Goal: Transaction & Acquisition: Download file/media

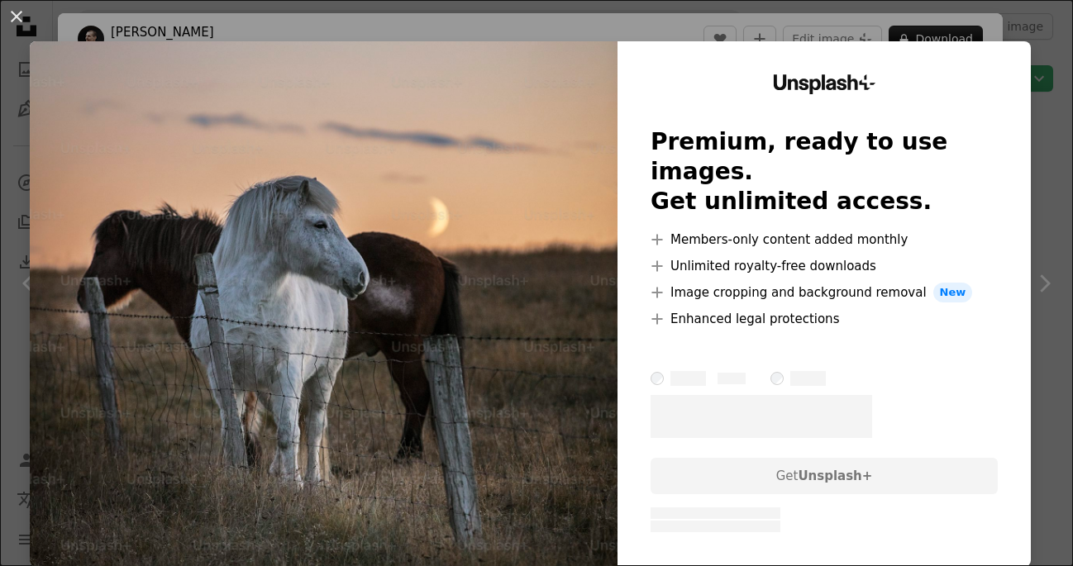
scroll to position [2737, 0]
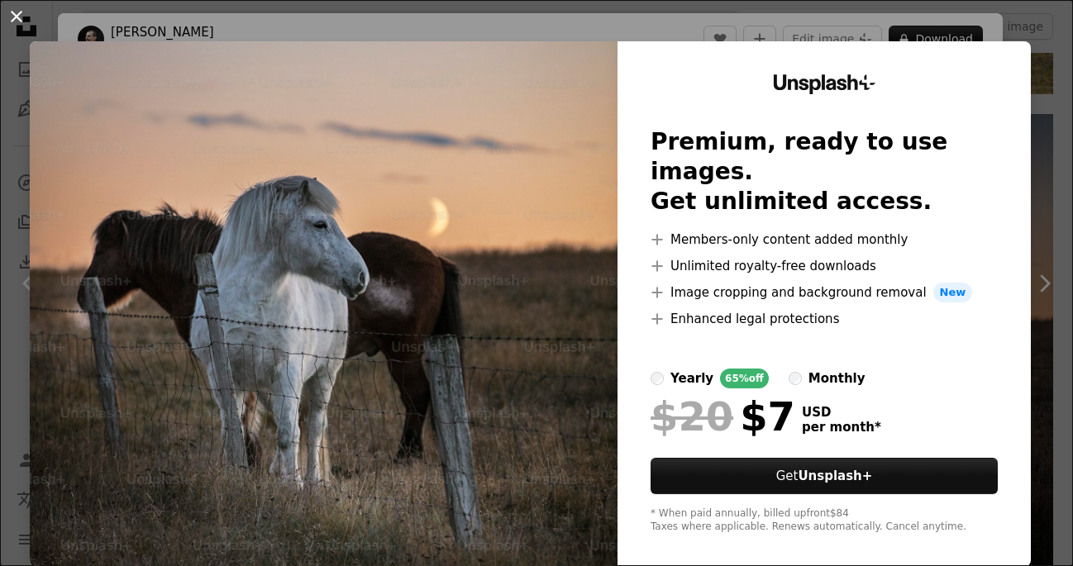
click at [7, 18] on button "An X shape" at bounding box center [17, 17] width 20 height 20
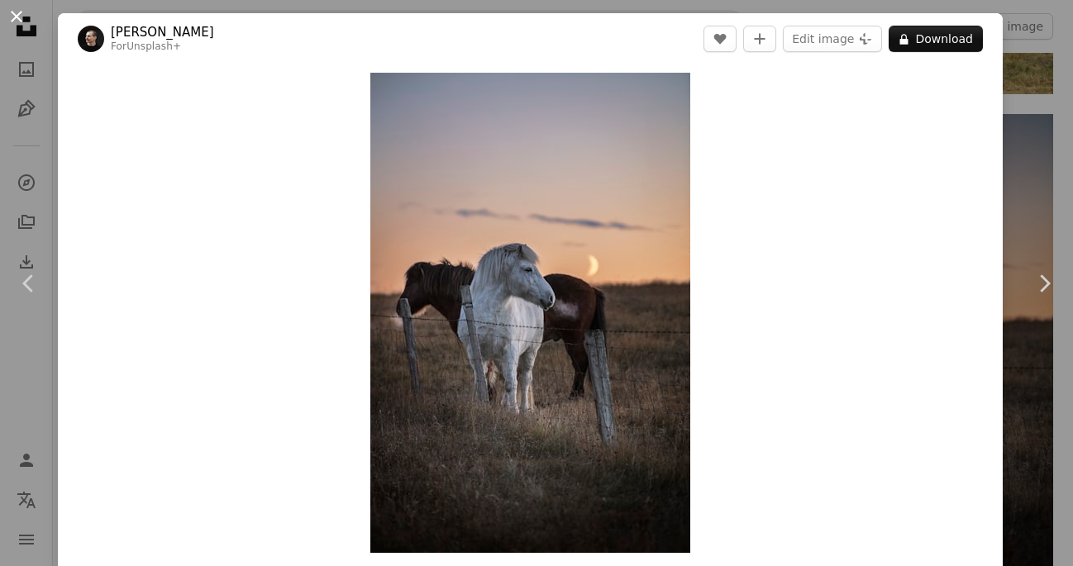
click at [17, 16] on button "An X shape" at bounding box center [17, 17] width 20 height 20
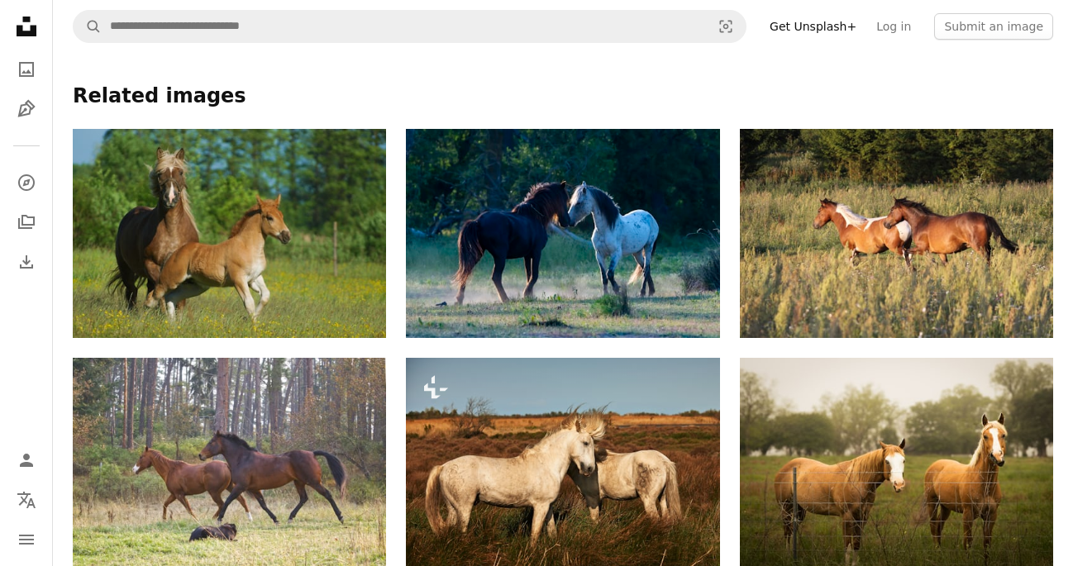
scroll to position [1076, 0]
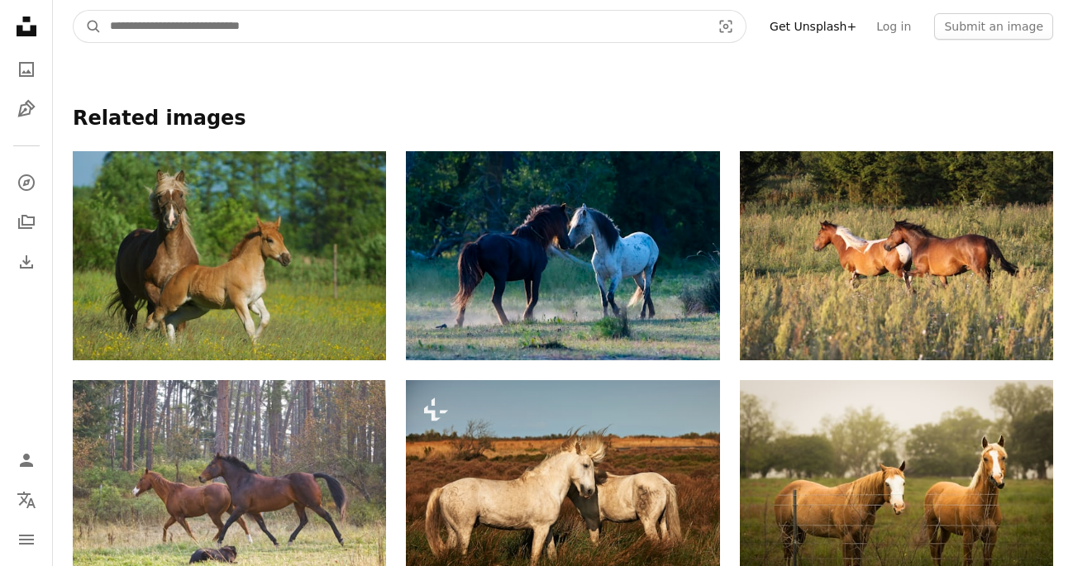
click at [310, 25] on input "Find visuals sitewide" at bounding box center [404, 26] width 604 height 31
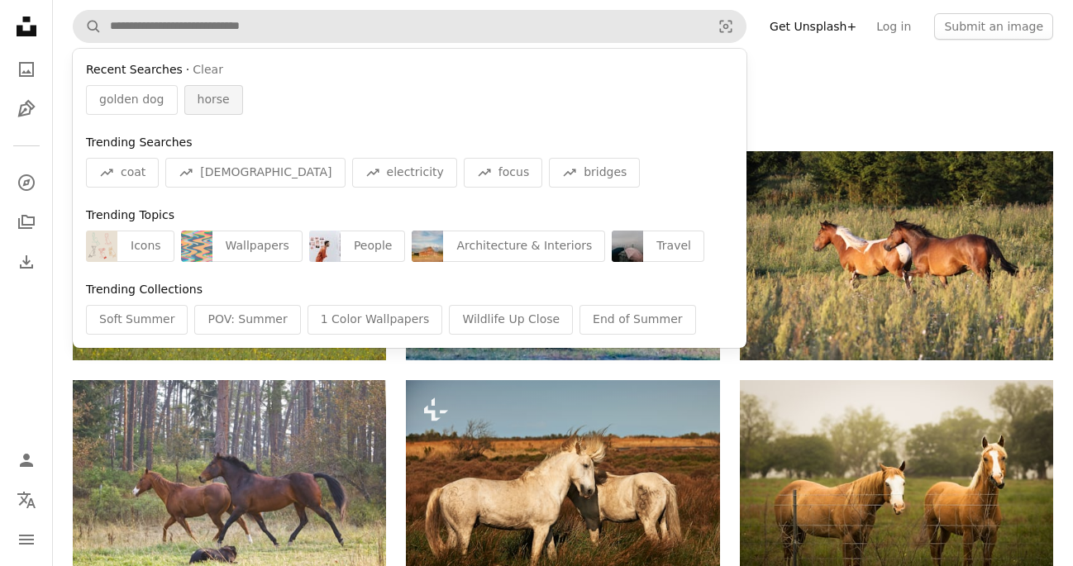
click at [225, 92] on div "horse" at bounding box center [213, 100] width 59 height 30
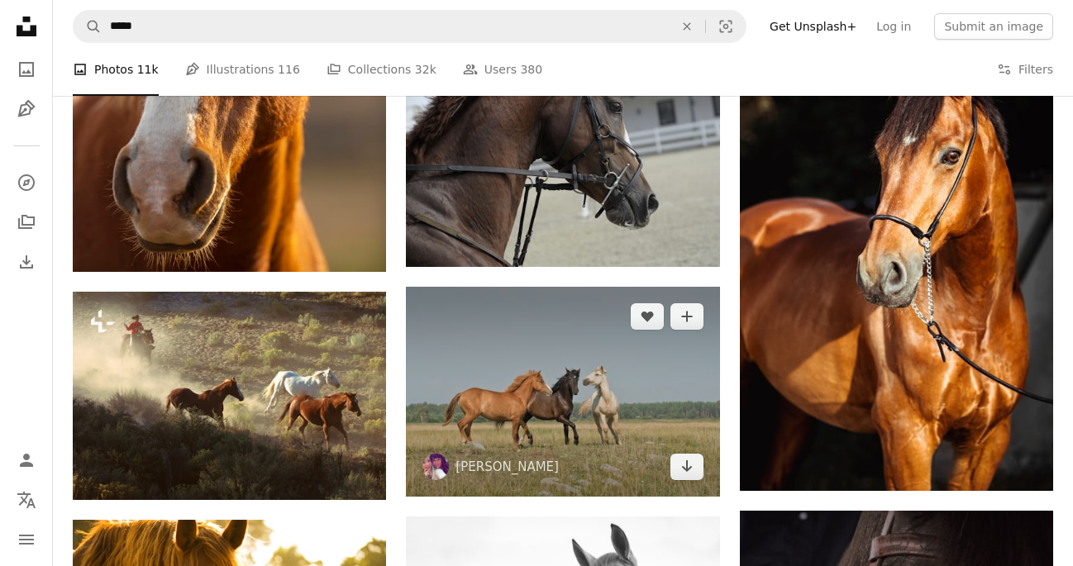
scroll to position [831, 0]
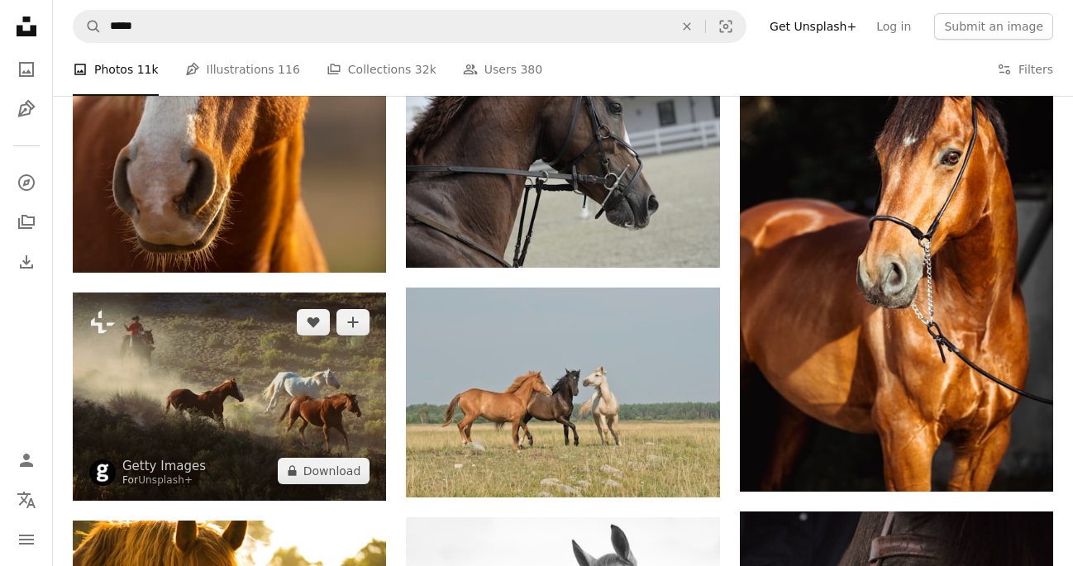
click at [318, 401] on img at bounding box center [229, 397] width 313 height 208
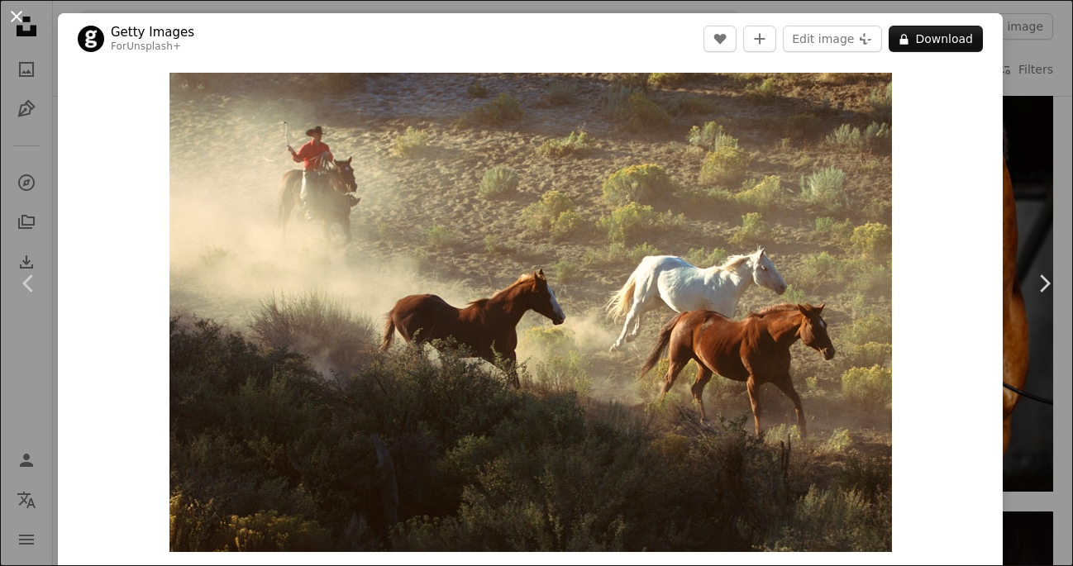
click at [17, 17] on button "An X shape" at bounding box center [17, 17] width 20 height 20
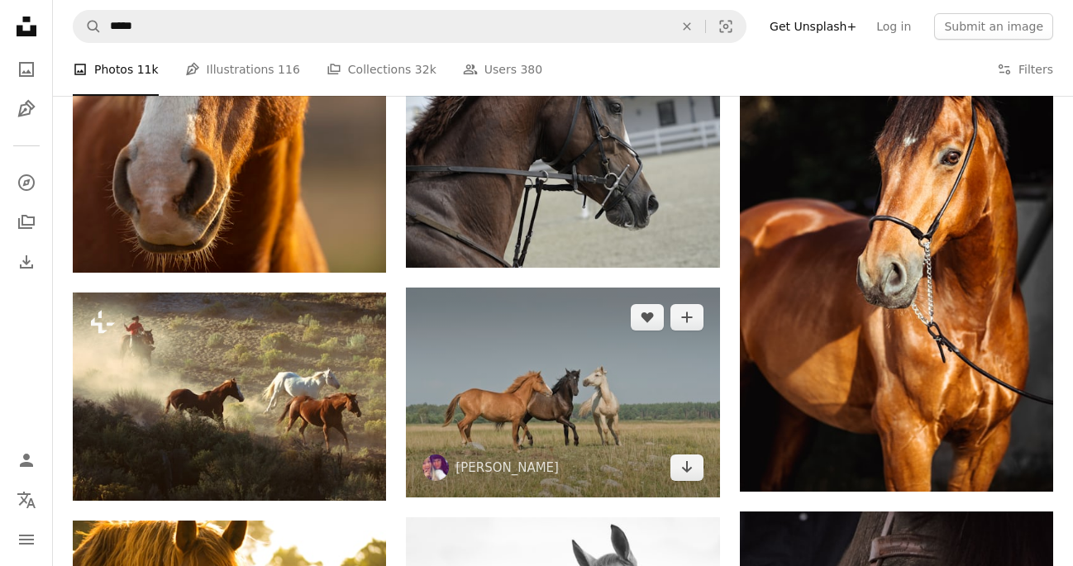
click at [566, 435] on img at bounding box center [562, 392] width 313 height 209
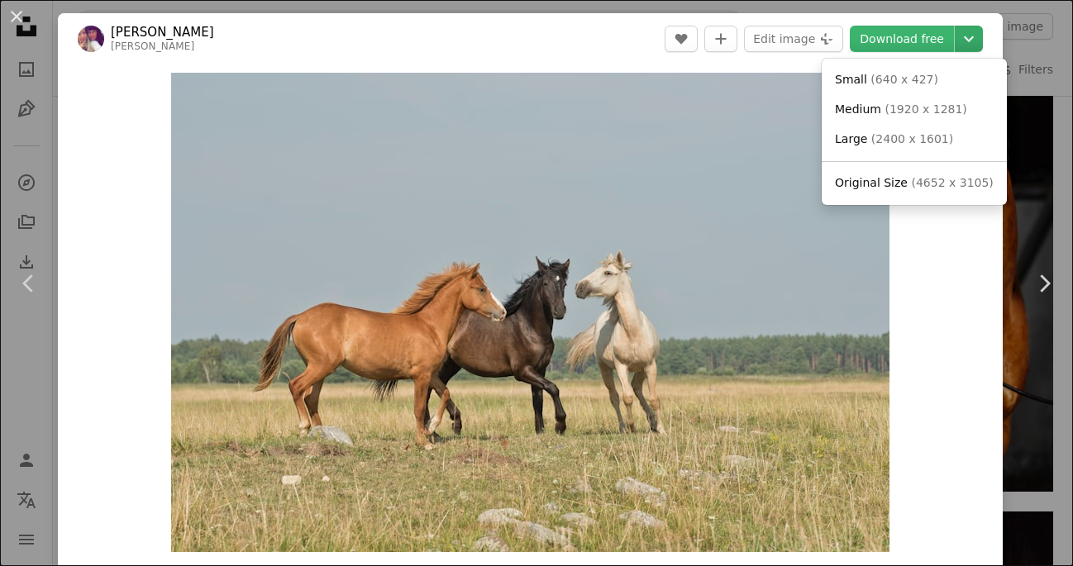
click at [974, 39] on icon "Choose download size" at bounding box center [969, 39] width 10 height 6
click at [908, 83] on span "( 640 x 427 )" at bounding box center [904, 79] width 68 height 13
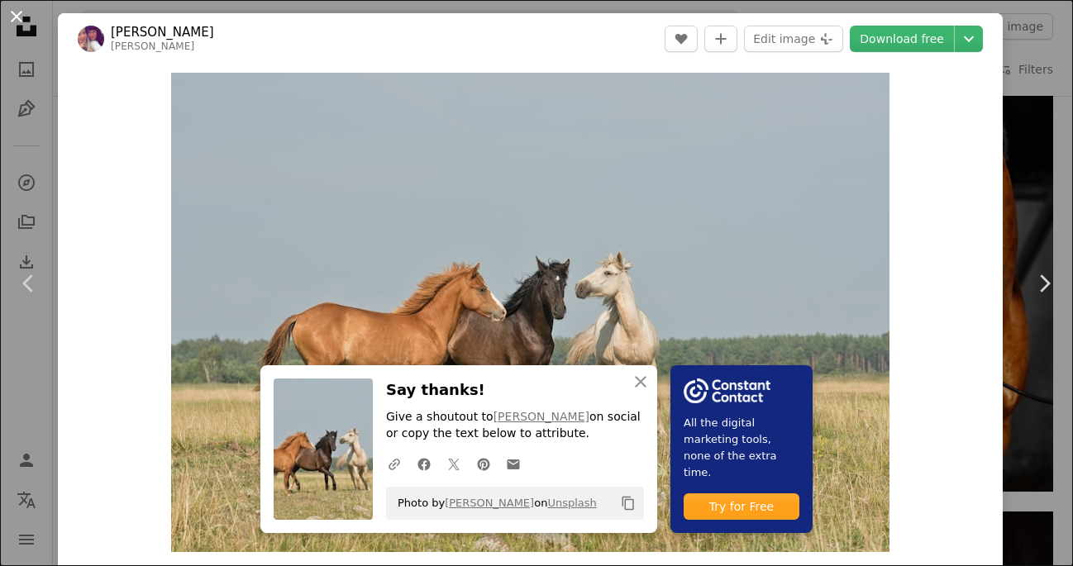
click at [12, 16] on button "An X shape" at bounding box center [17, 17] width 20 height 20
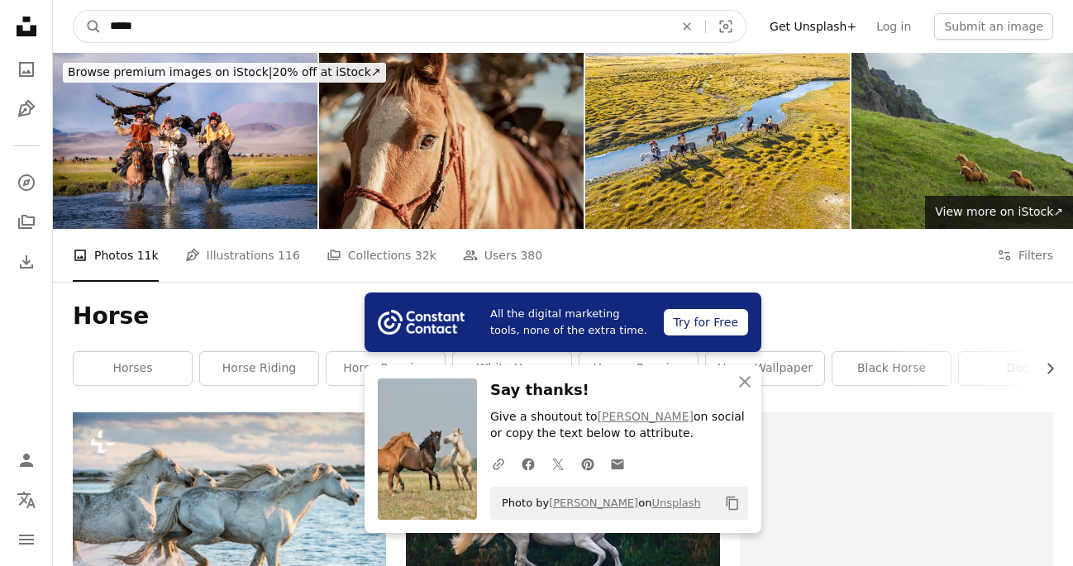
click at [159, 25] on input "*****" at bounding box center [385, 26] width 567 height 31
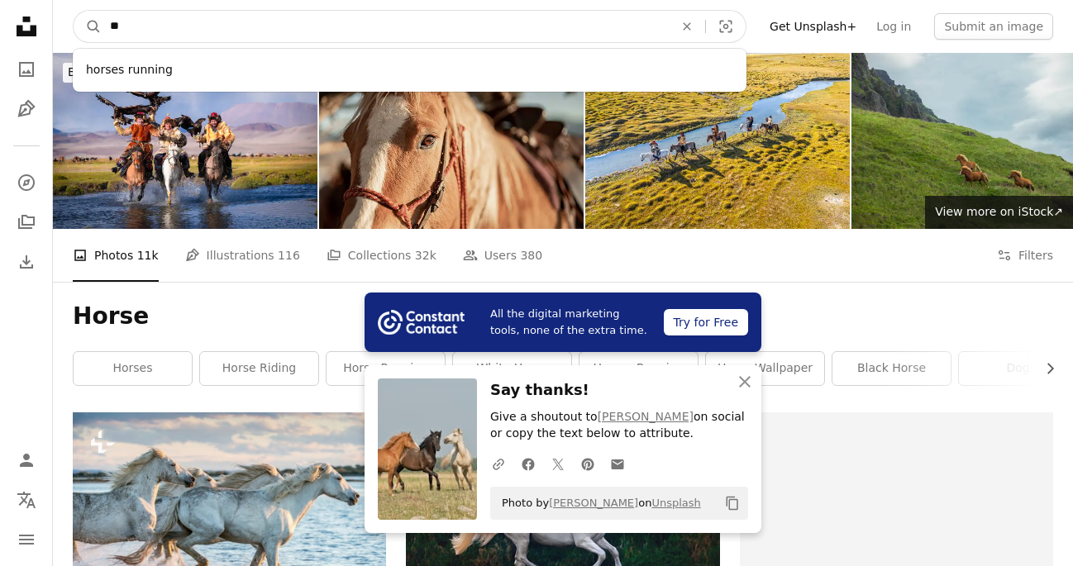
type input "*"
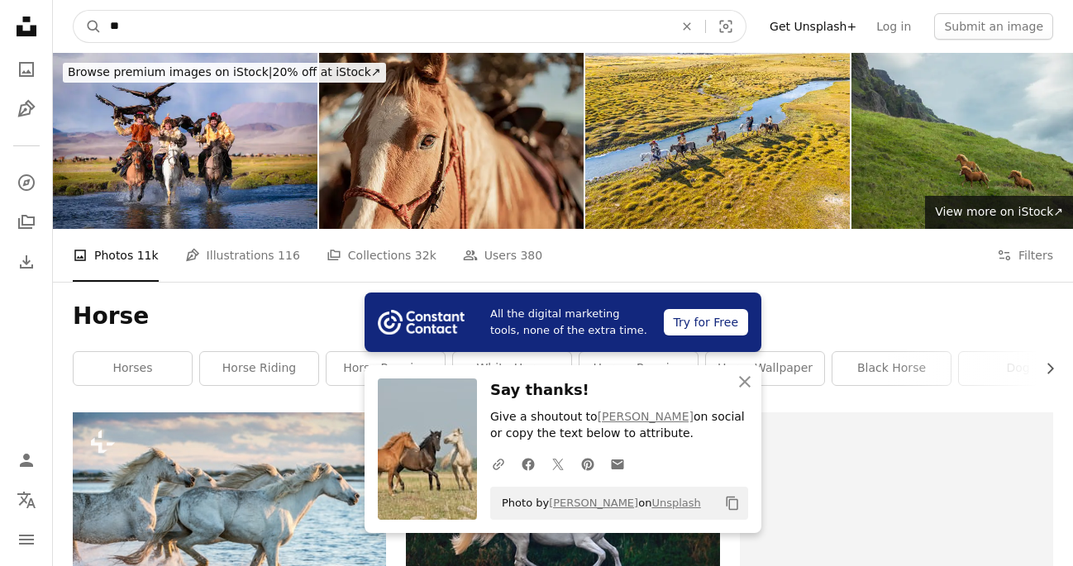
type input "***"
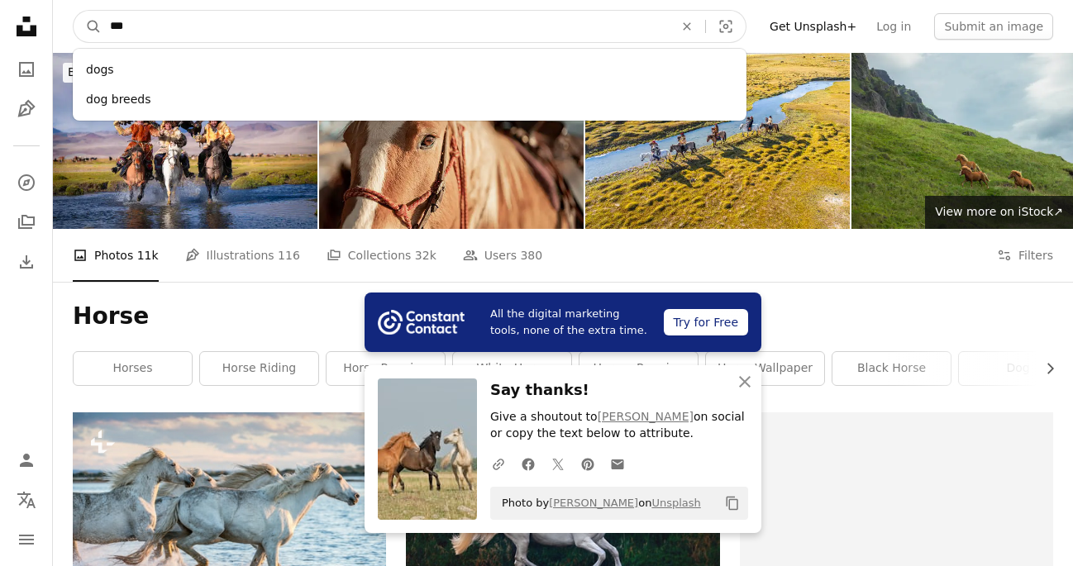
click button "A magnifying glass" at bounding box center [88, 26] width 28 height 31
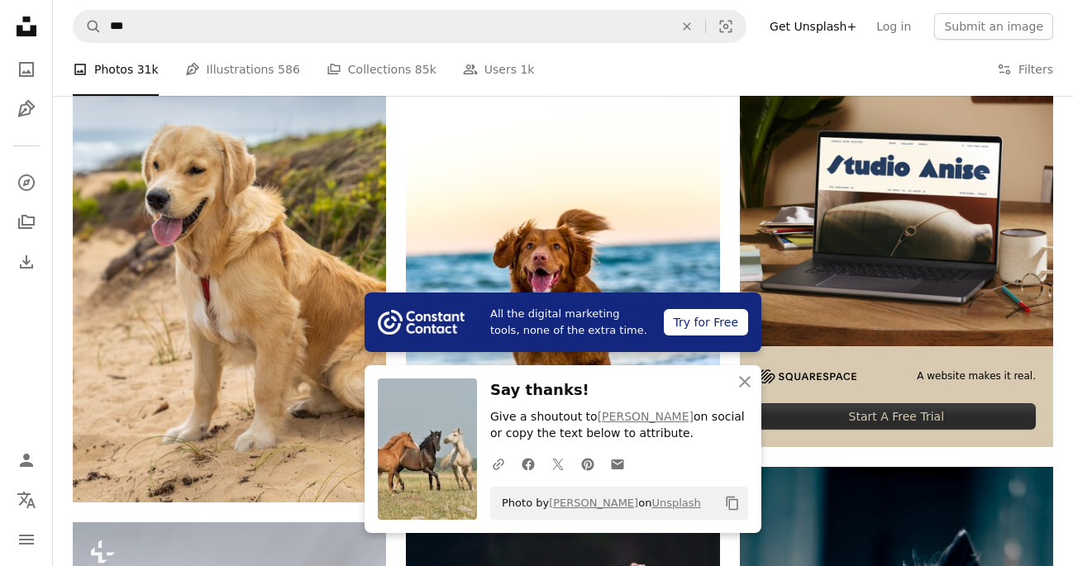
scroll to position [382, 0]
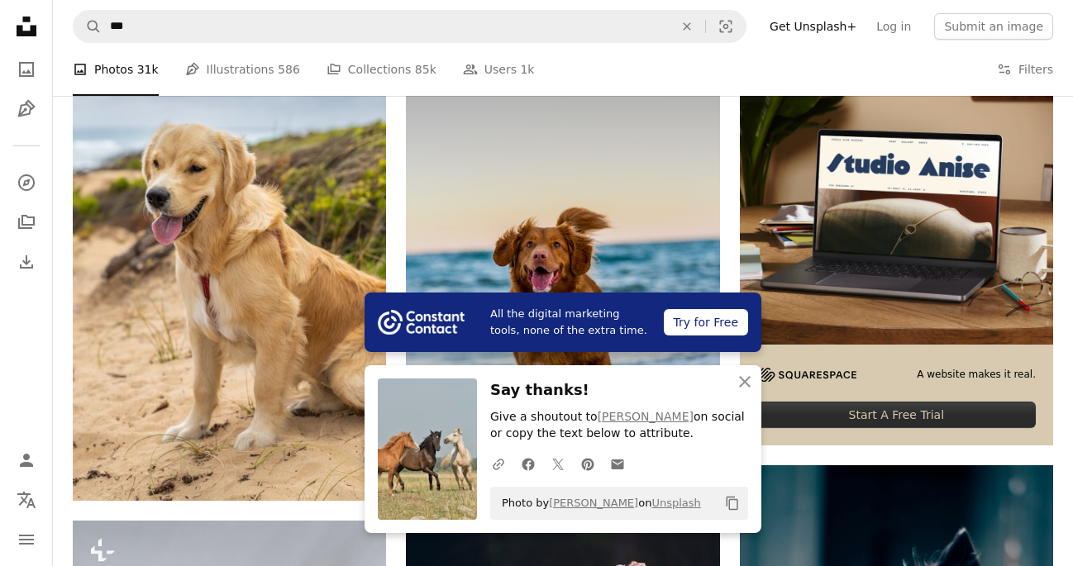
click at [559, 236] on img at bounding box center [562, 265] width 313 height 469
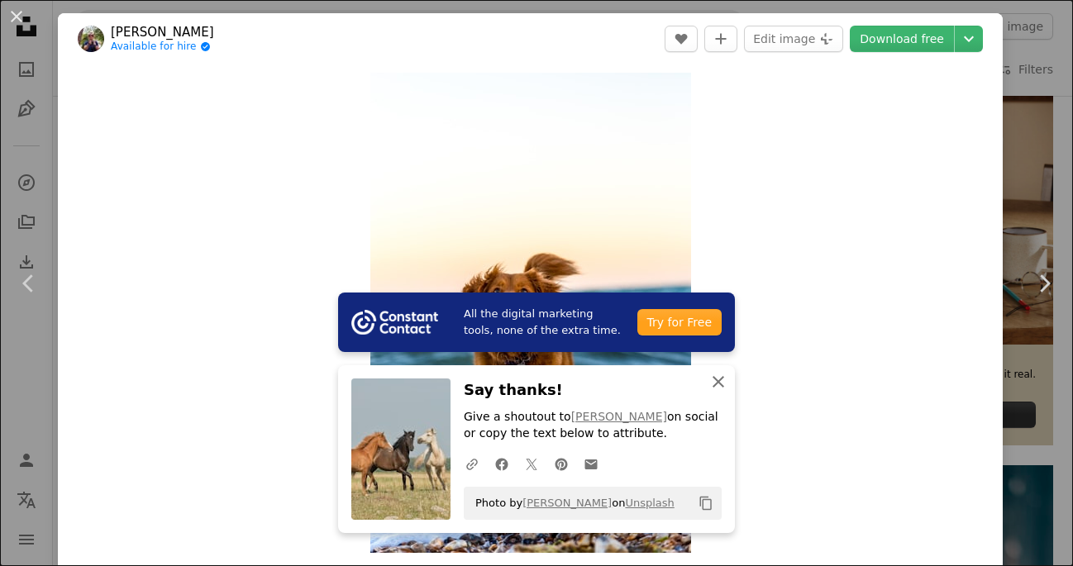
click at [716, 388] on icon "An X shape" at bounding box center [718, 382] width 20 height 20
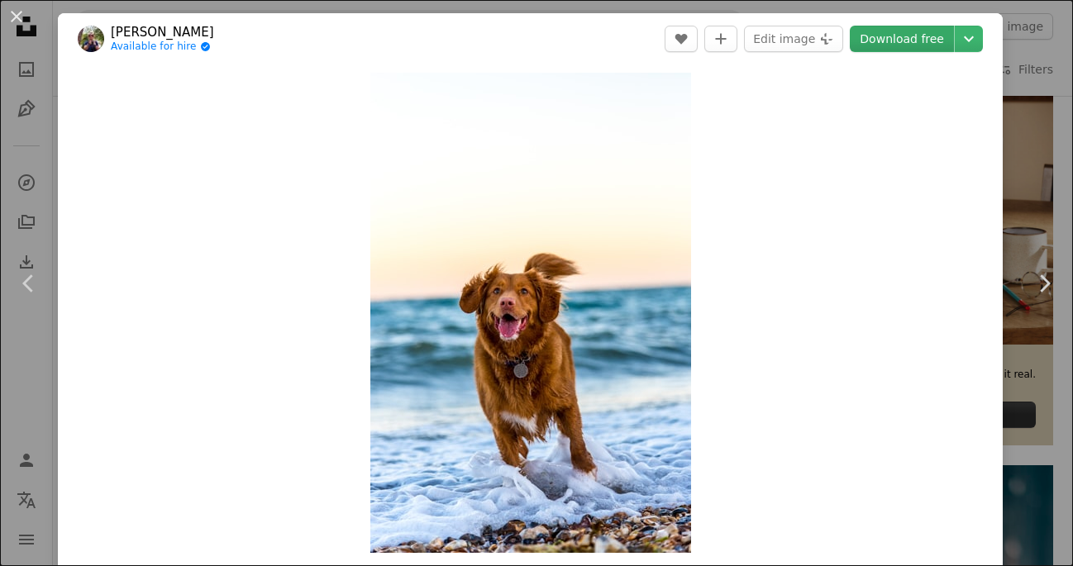
click at [918, 41] on link "Download free" at bounding box center [902, 39] width 104 height 26
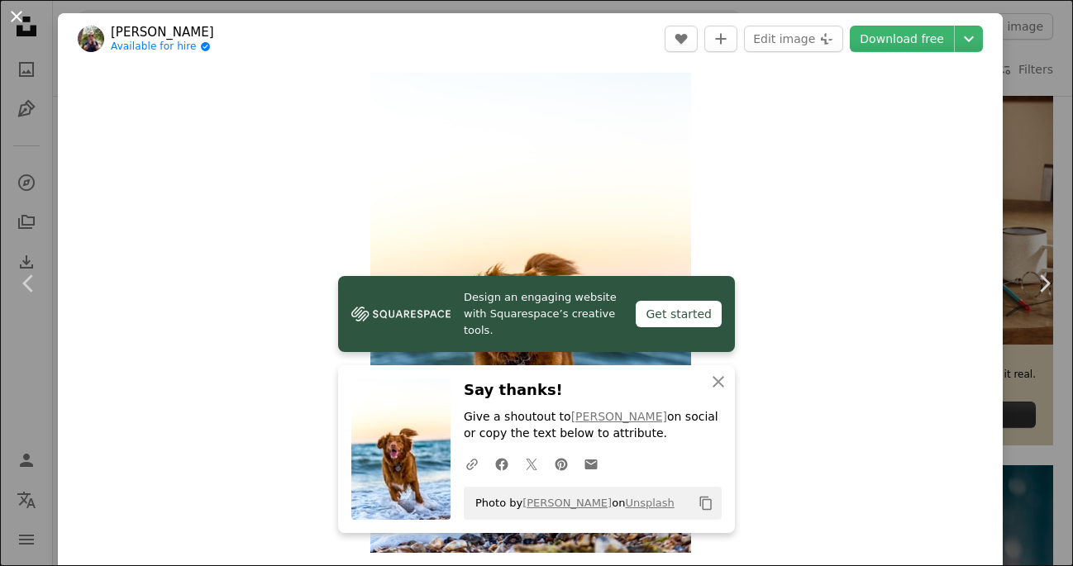
click at [19, 16] on button "An X shape" at bounding box center [17, 17] width 20 height 20
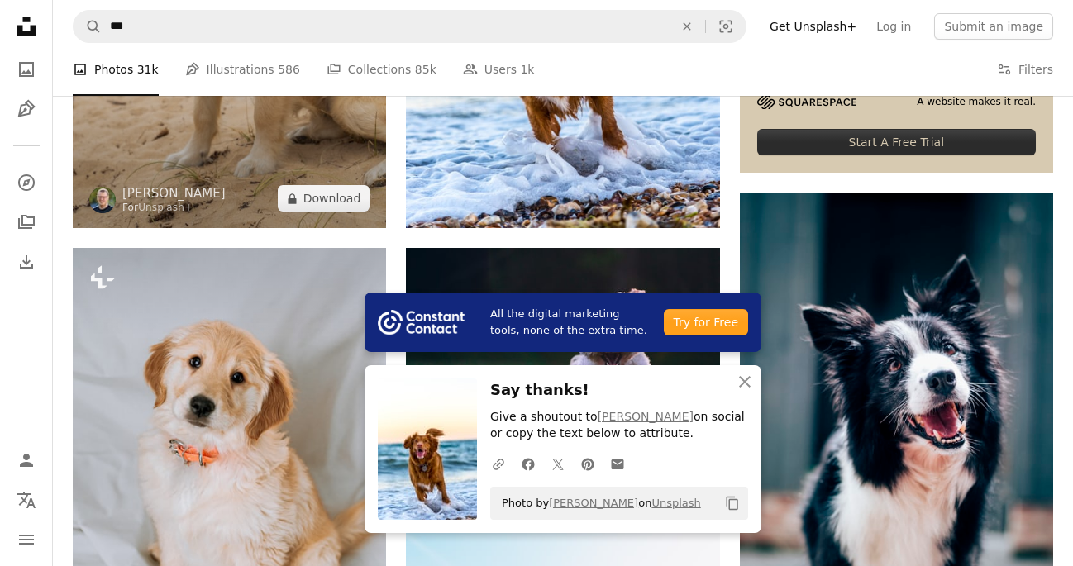
scroll to position [674, 0]
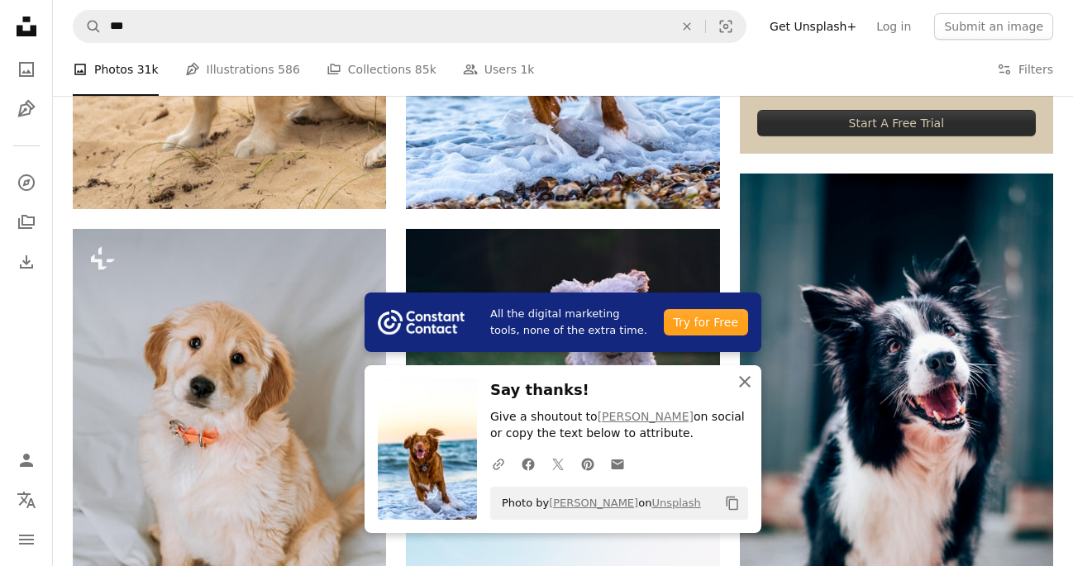
click at [745, 385] on icon "An X shape" at bounding box center [745, 382] width 20 height 20
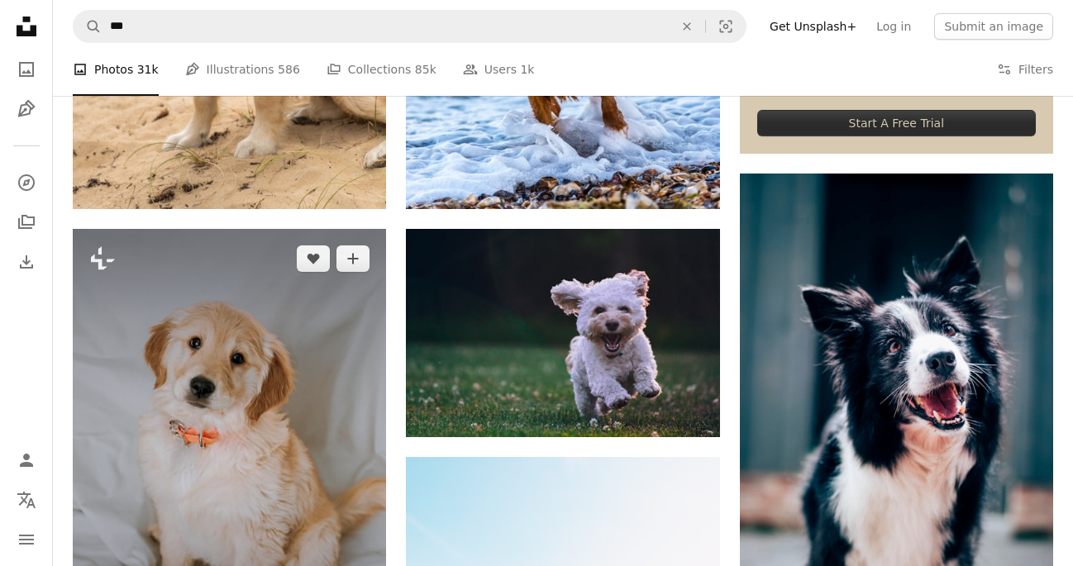
click at [223, 378] on img at bounding box center [229, 449] width 313 height 440
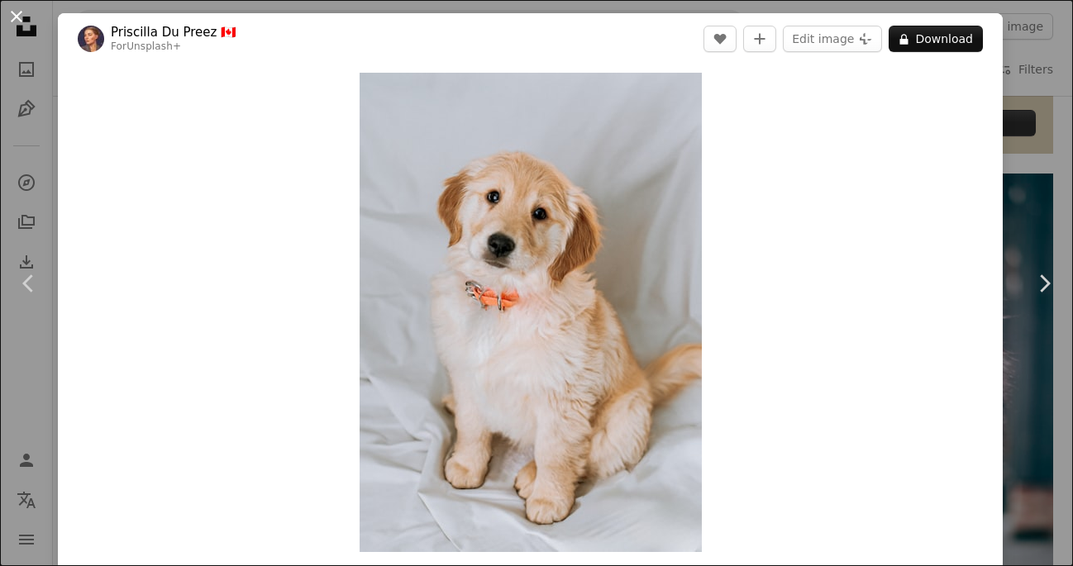
click at [21, 12] on button "An X shape" at bounding box center [17, 17] width 20 height 20
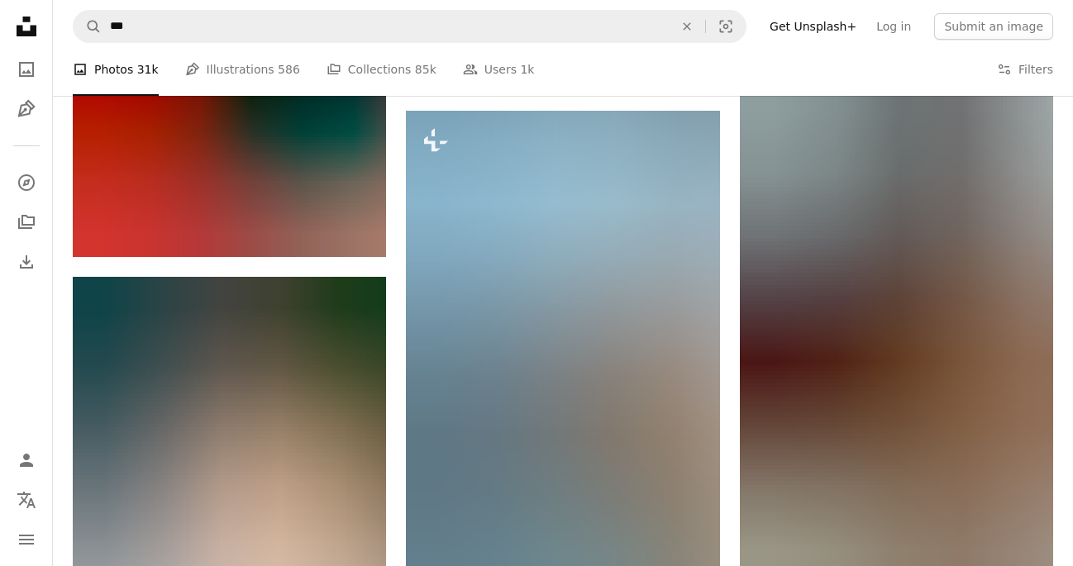
scroll to position [1975, 0]
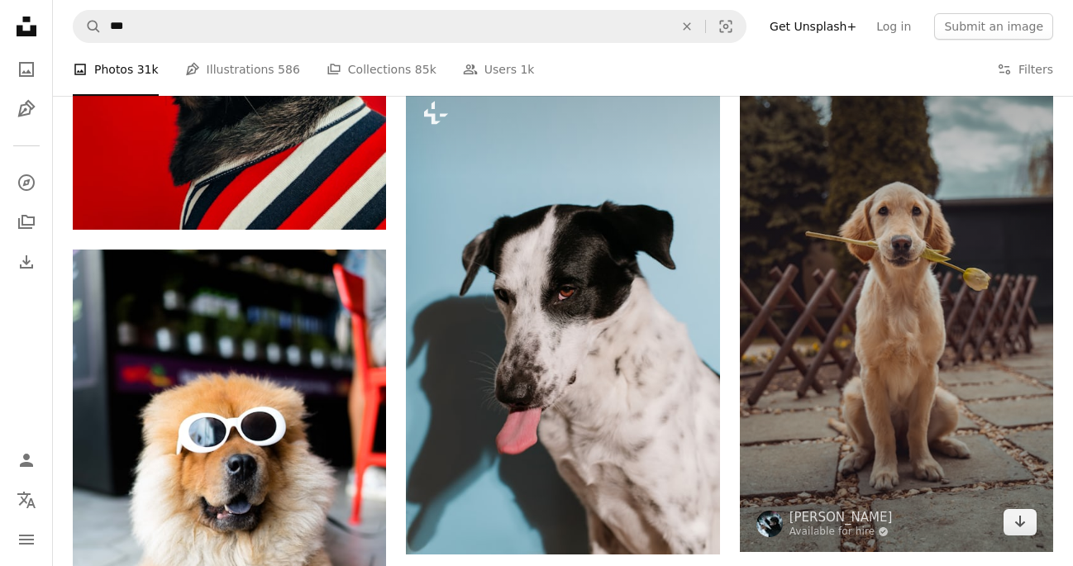
click at [819, 331] on img at bounding box center [896, 300] width 313 height 503
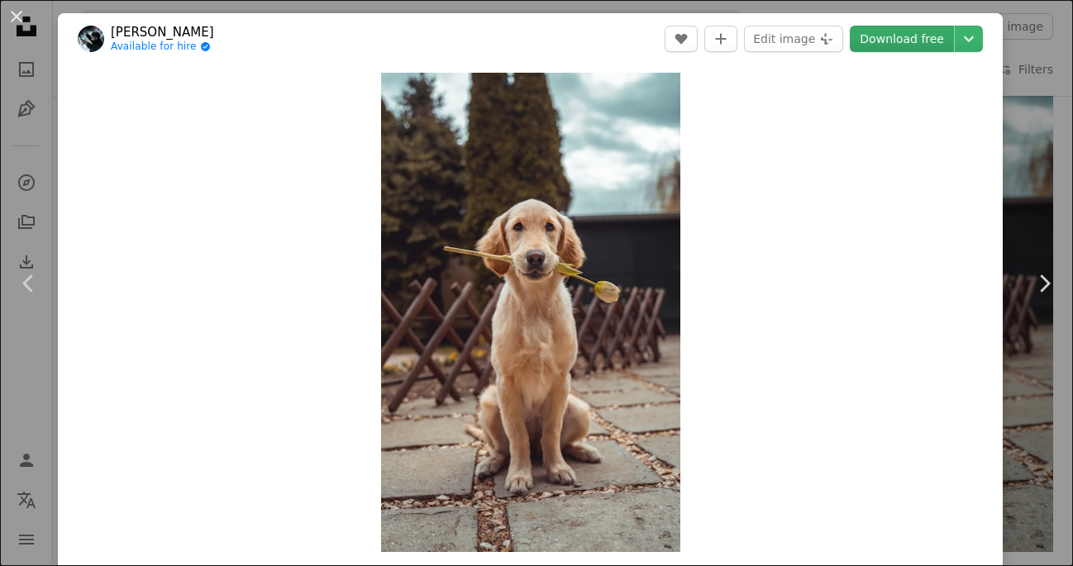
click at [917, 34] on link "Download free" at bounding box center [902, 39] width 104 height 26
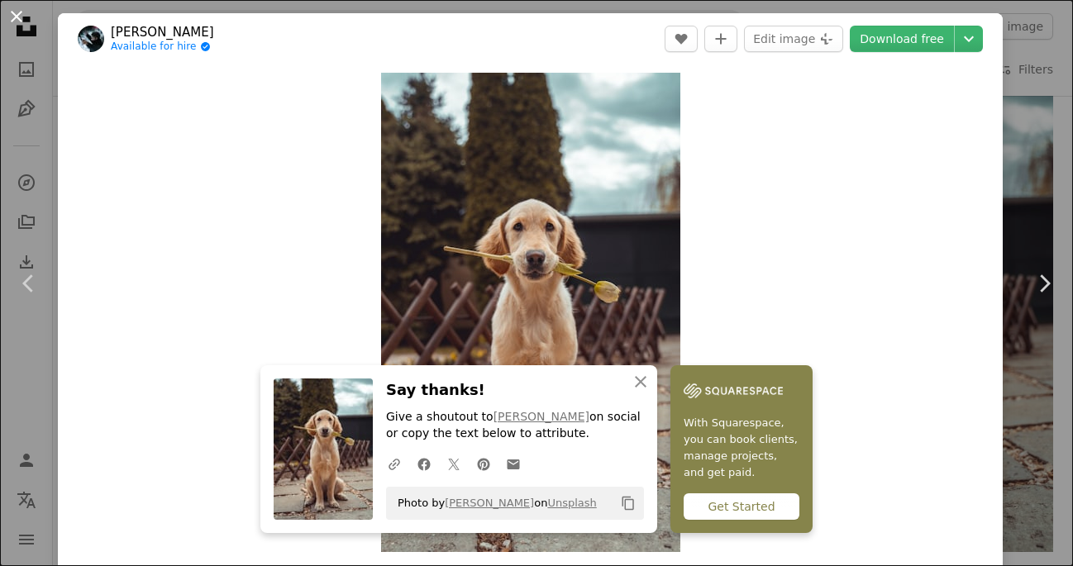
click at [14, 9] on button "An X shape" at bounding box center [17, 17] width 20 height 20
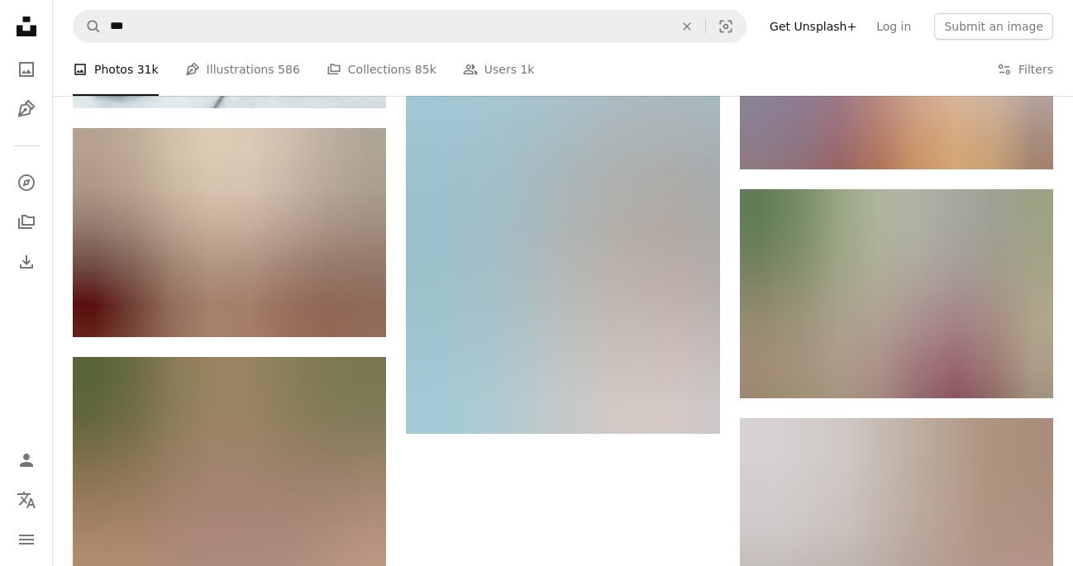
scroll to position [2586, 0]
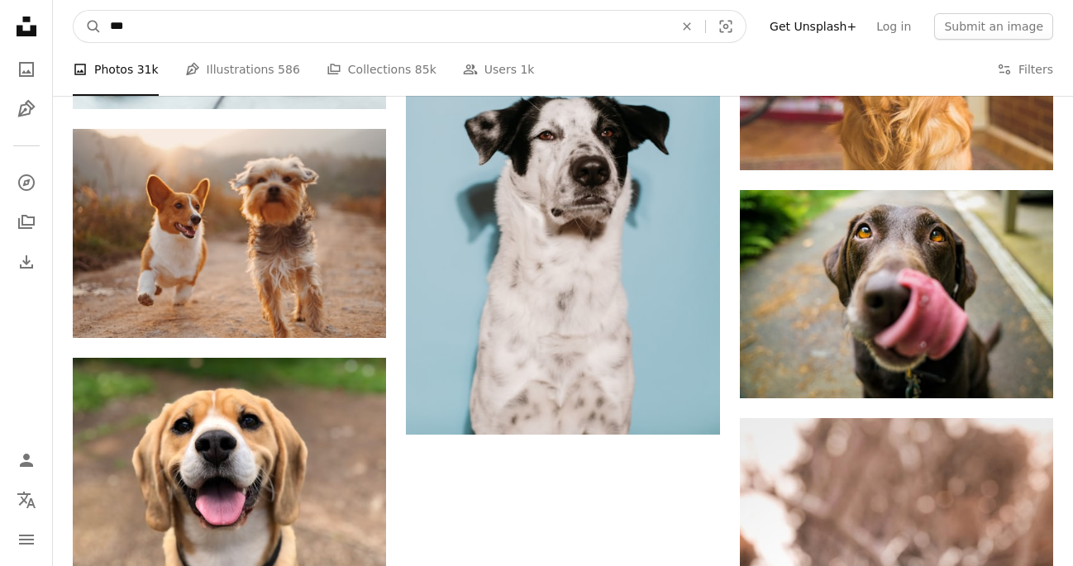
click at [274, 40] on input "***" at bounding box center [385, 26] width 567 height 31
type input "******"
click button "A magnifying glass" at bounding box center [88, 26] width 28 height 31
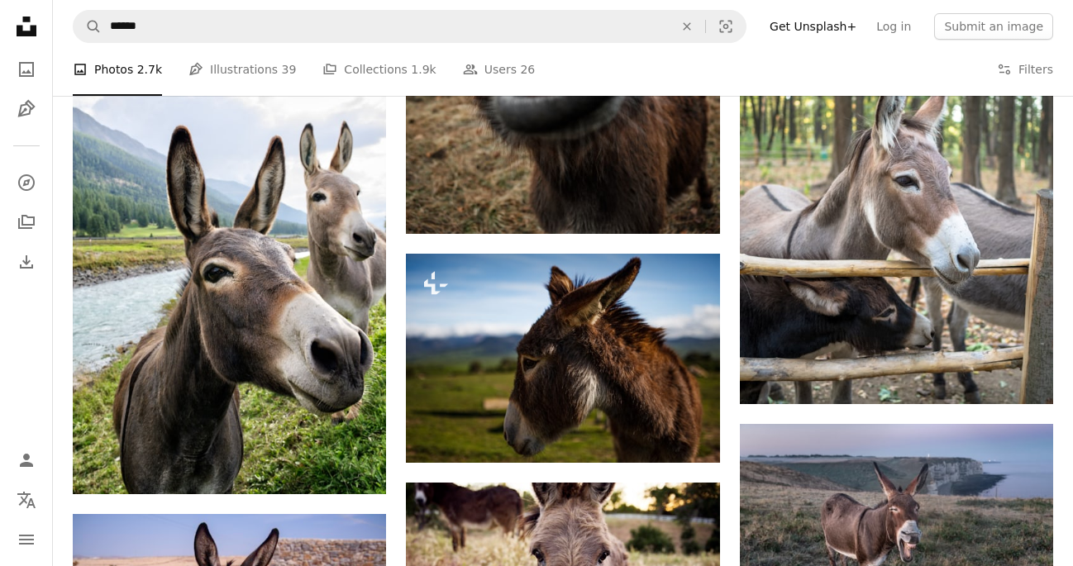
scroll to position [869, 0]
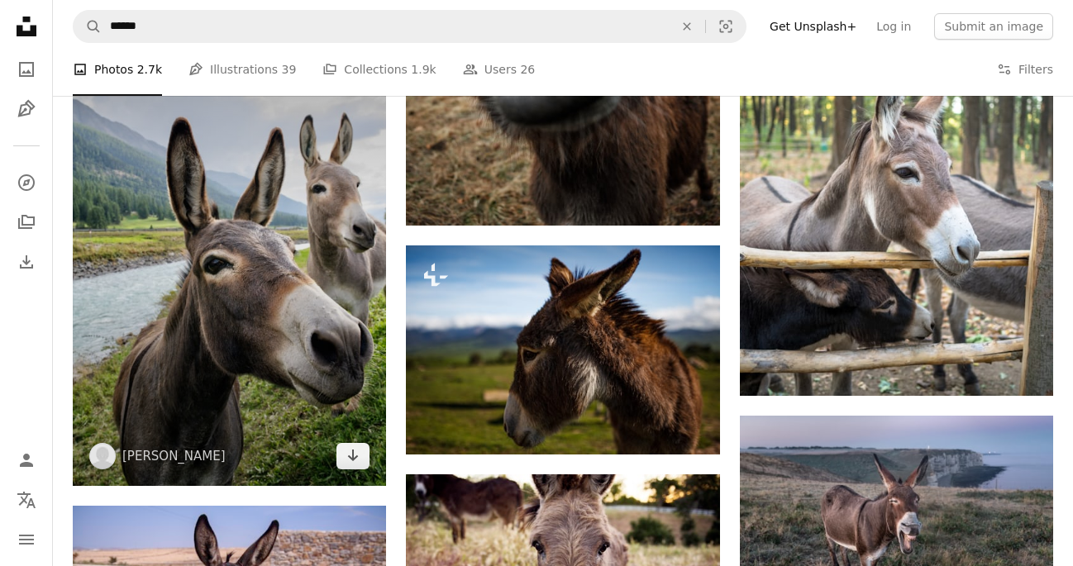
click at [324, 369] on img at bounding box center [229, 251] width 313 height 471
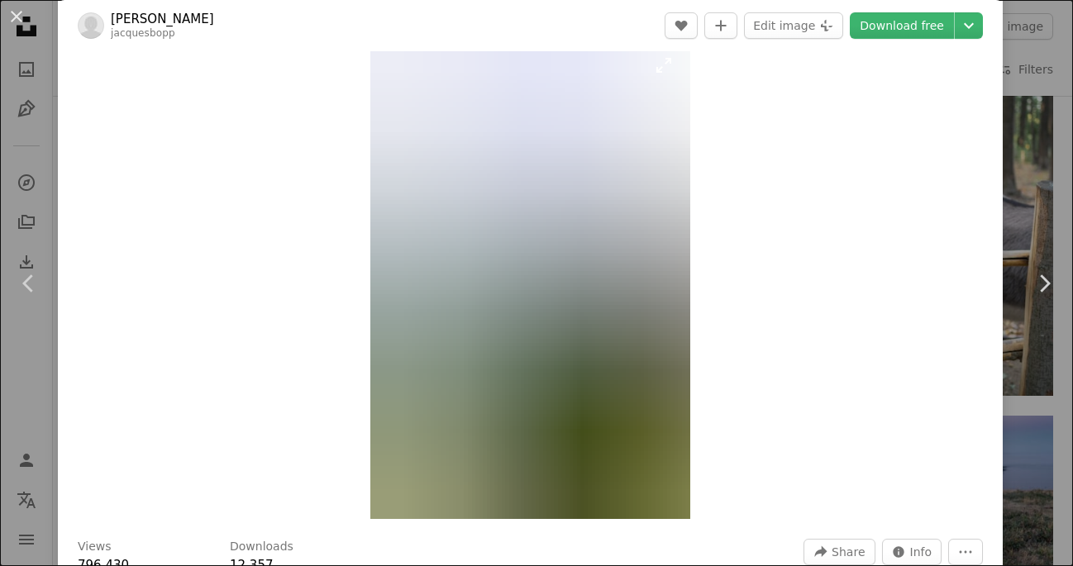
scroll to position [43, 0]
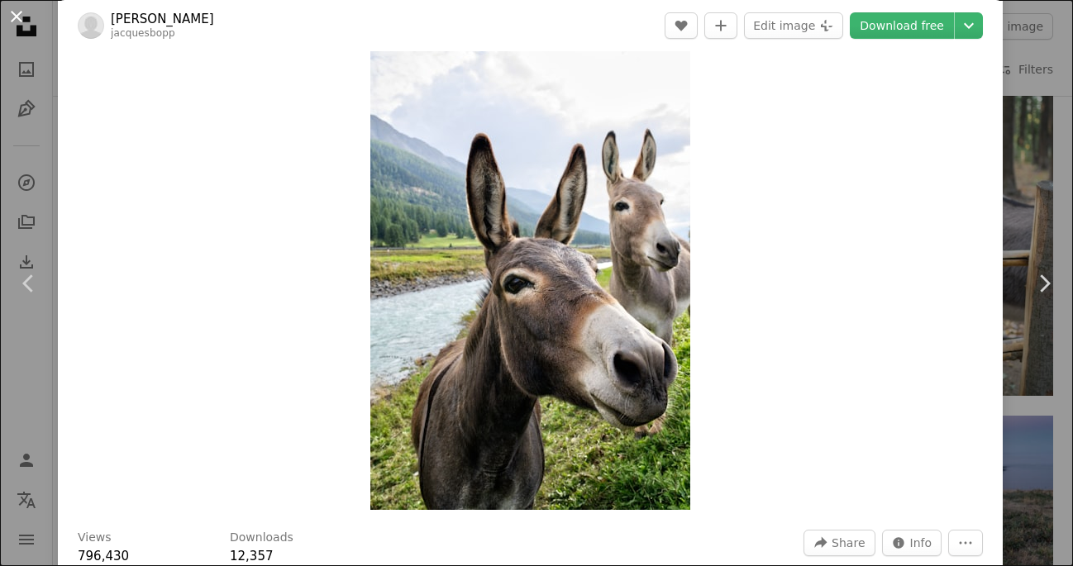
click at [10, 17] on button "An X shape" at bounding box center [17, 17] width 20 height 20
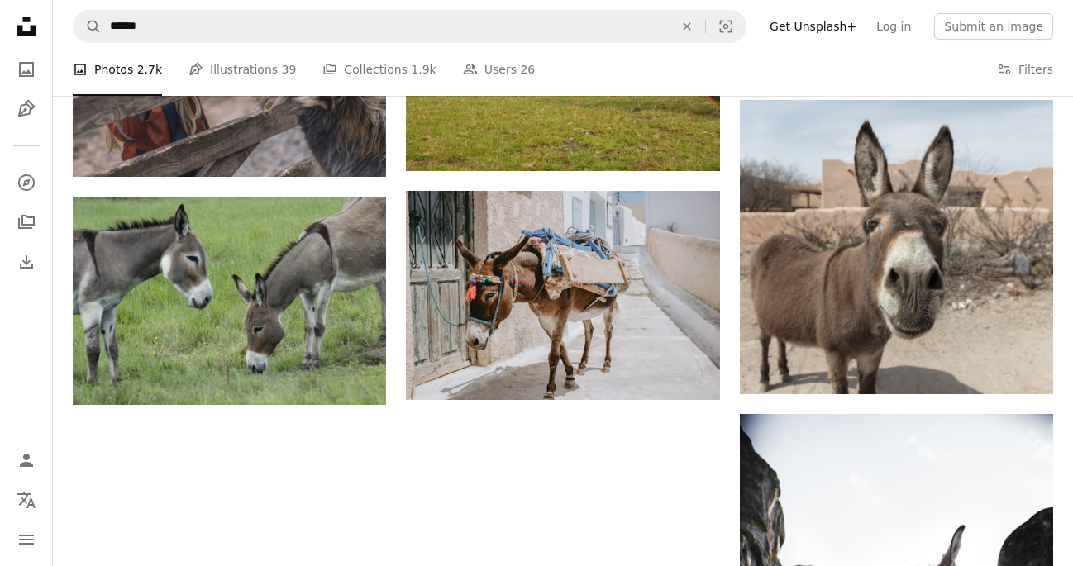
scroll to position [2142, 0]
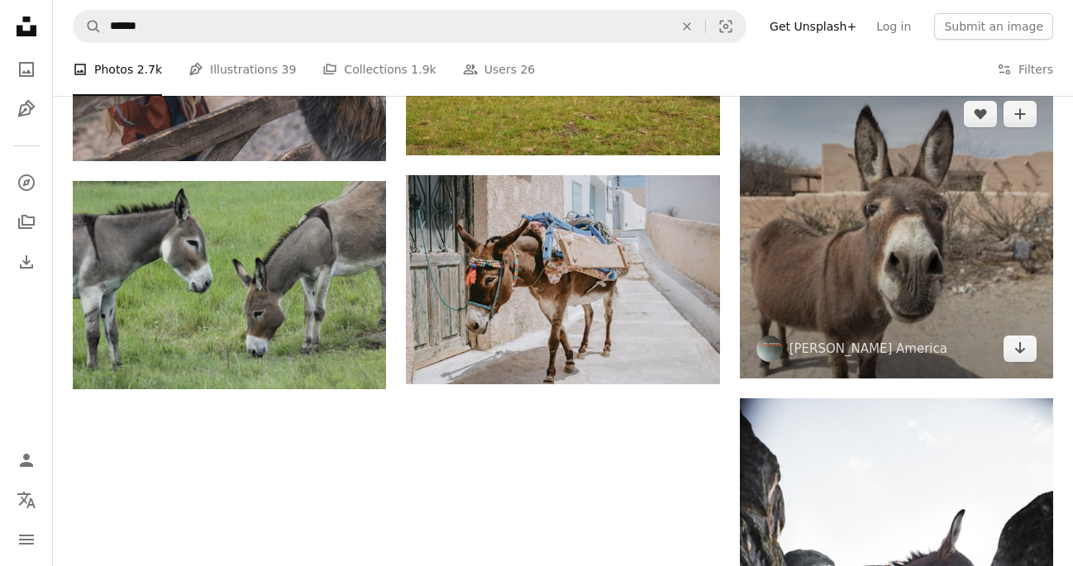
click at [859, 283] on img at bounding box center [896, 231] width 313 height 294
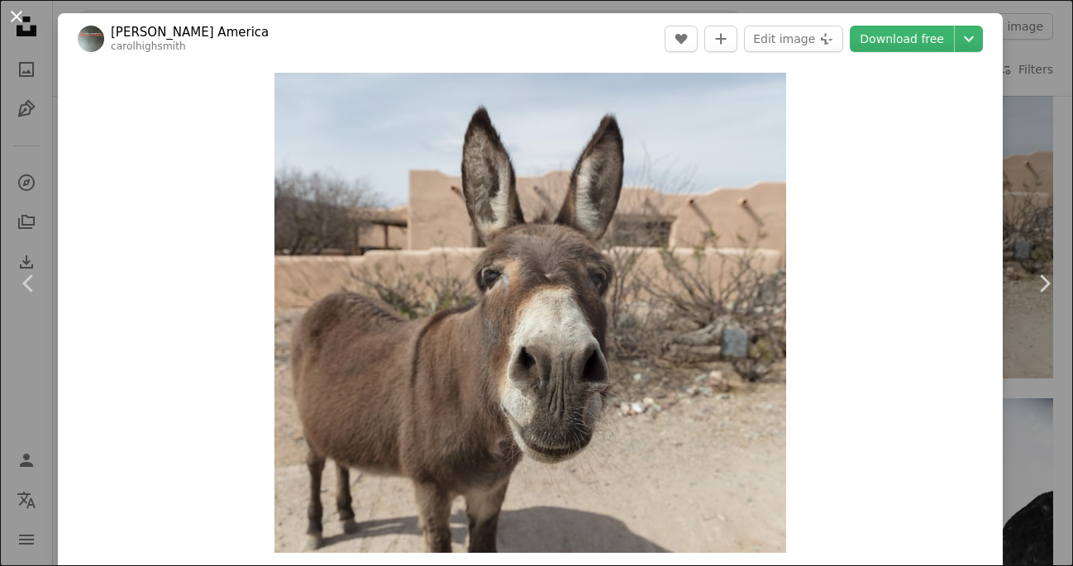
click at [14, 18] on button "An X shape" at bounding box center [17, 17] width 20 height 20
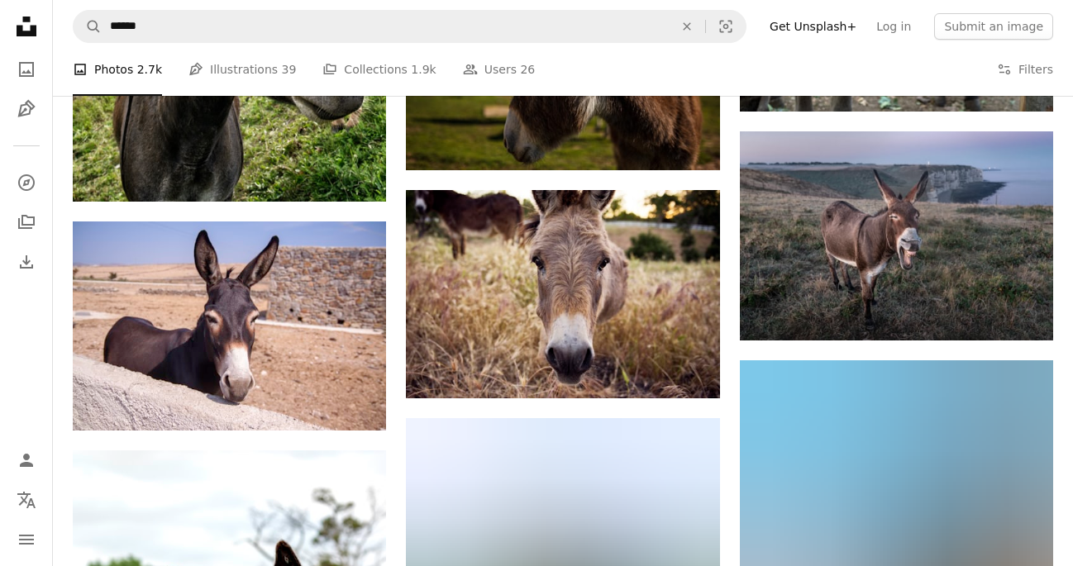
scroll to position [1148, 0]
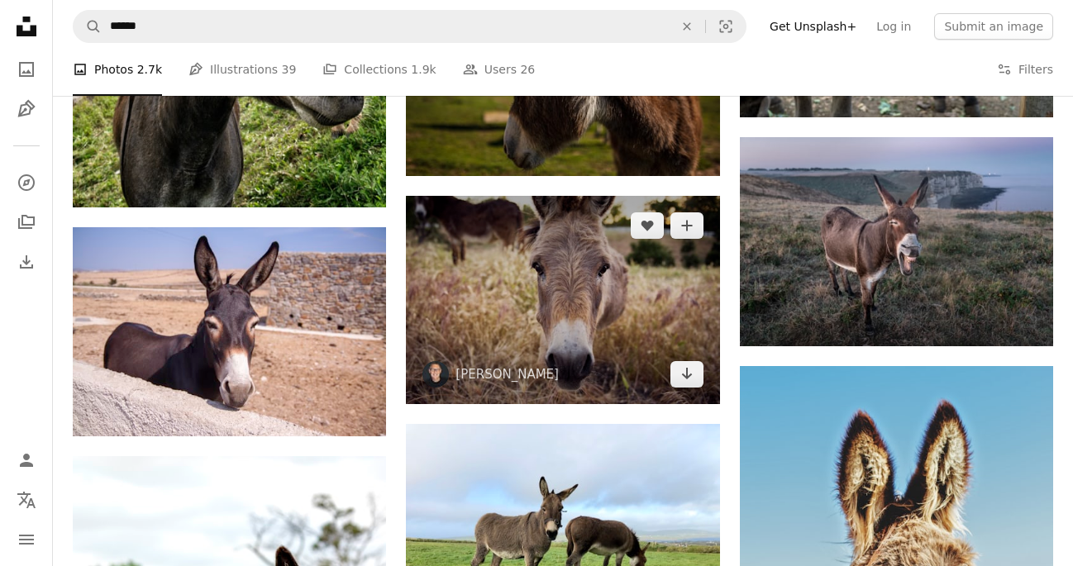
click at [464, 351] on img at bounding box center [562, 300] width 313 height 209
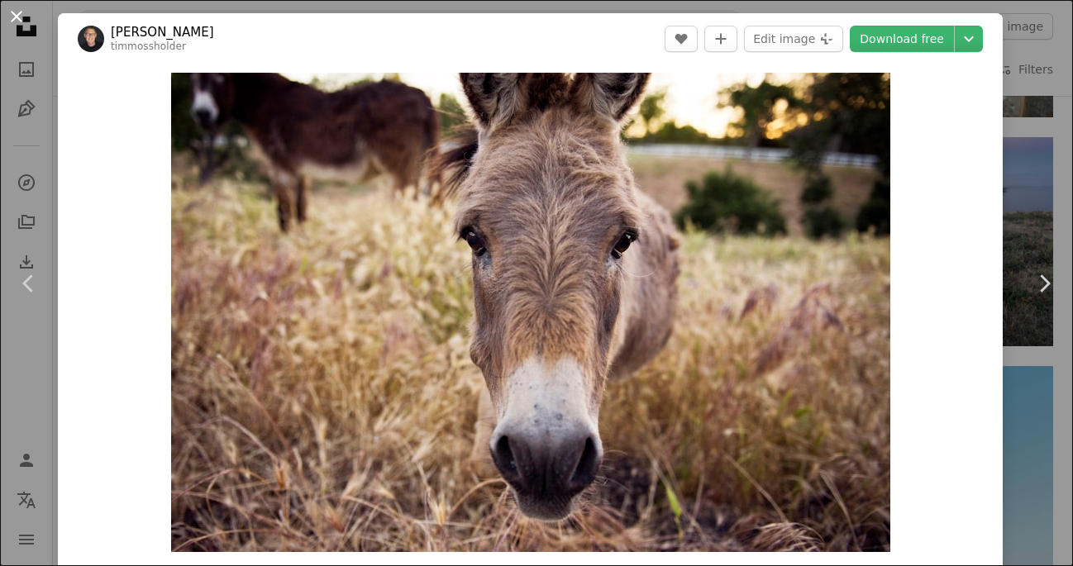
click at [13, 11] on button "An X shape" at bounding box center [17, 17] width 20 height 20
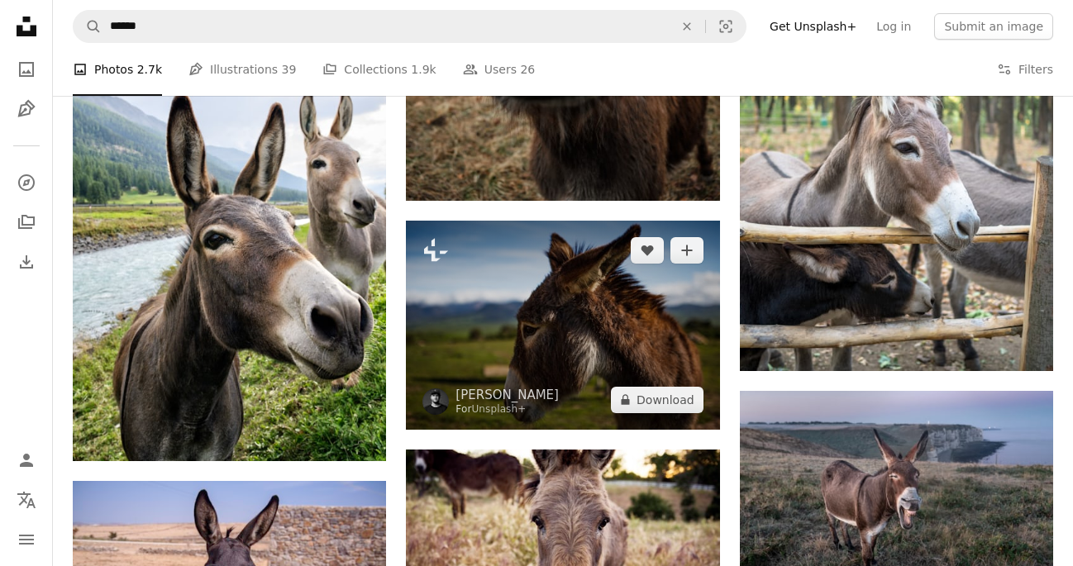
scroll to position [898, 0]
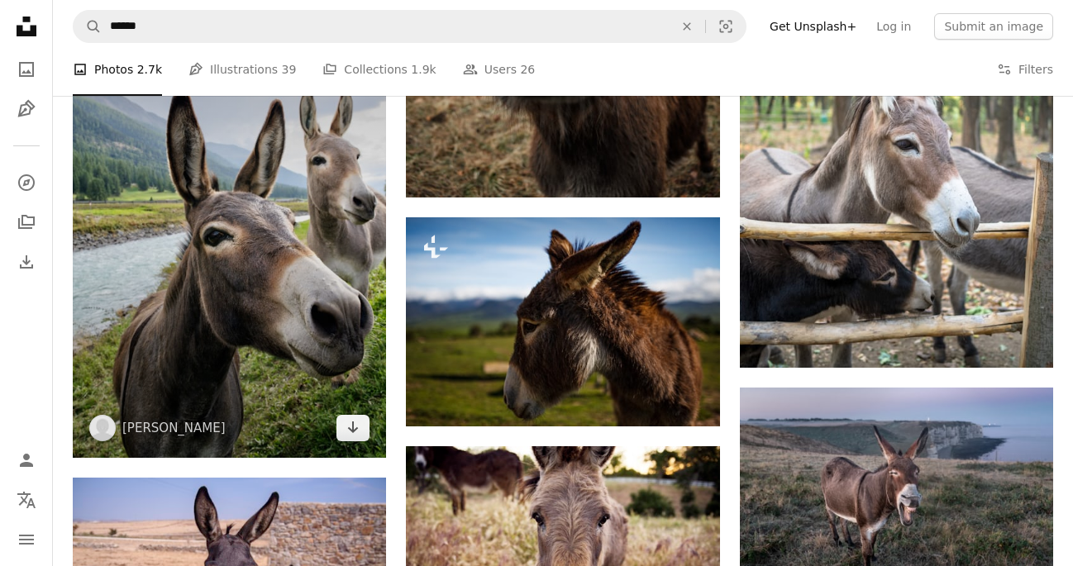
click at [198, 385] on img at bounding box center [229, 223] width 313 height 471
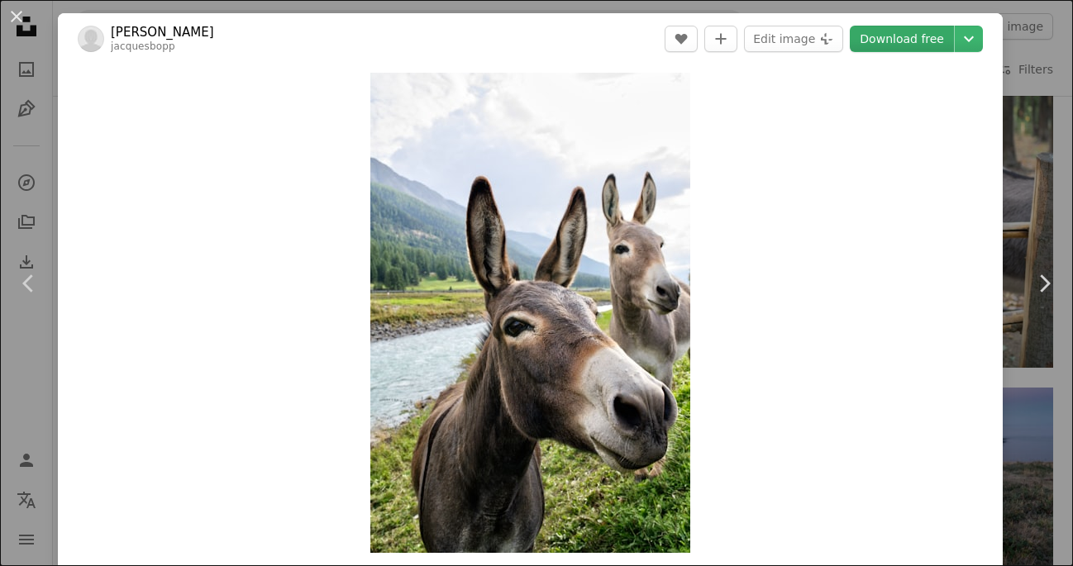
click at [943, 36] on link "Download free" at bounding box center [902, 39] width 104 height 26
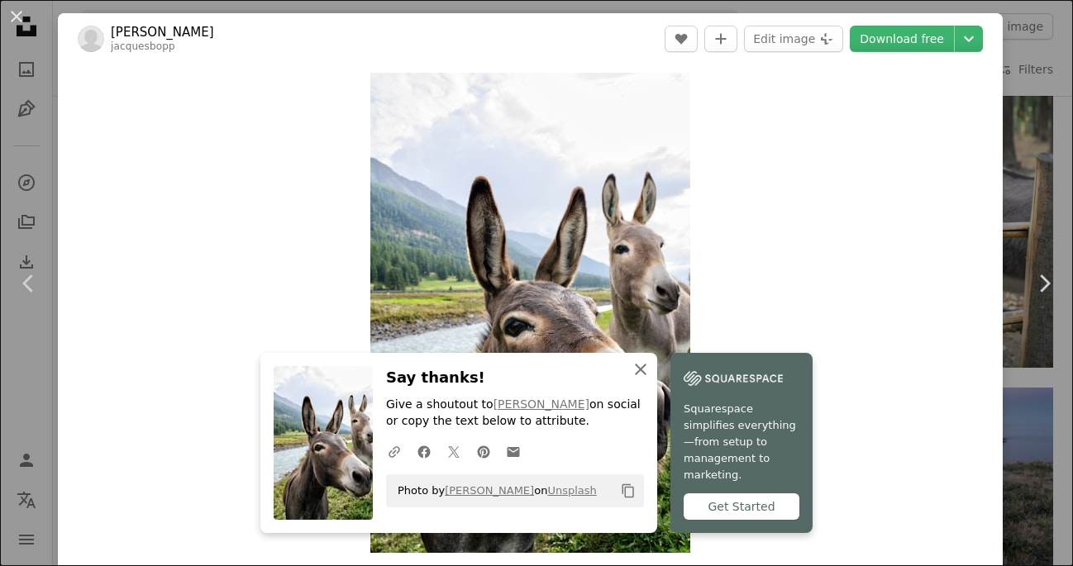
click at [650, 379] on icon "An X shape" at bounding box center [641, 370] width 20 height 20
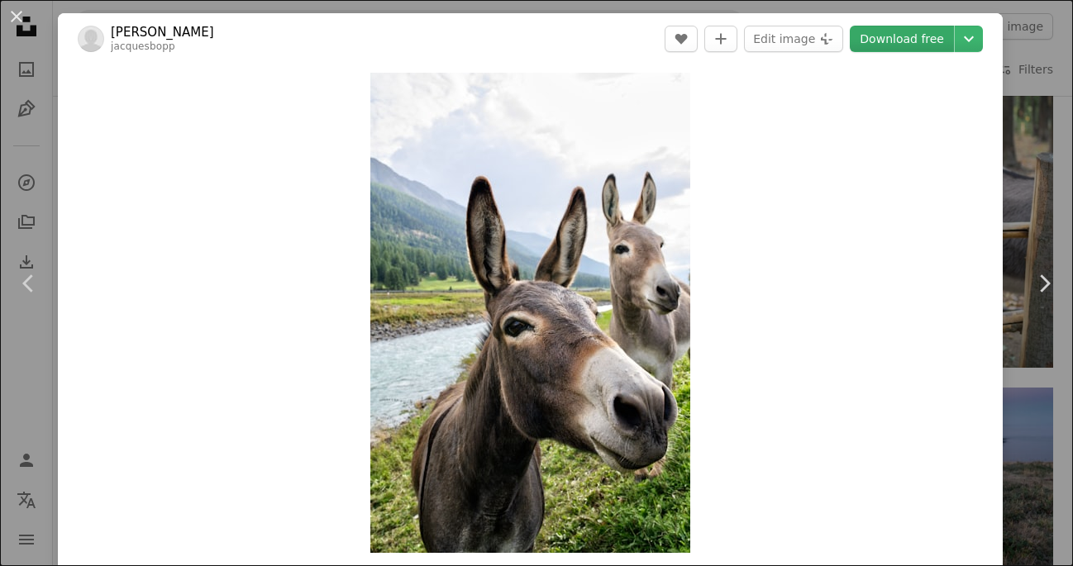
click at [885, 36] on link "Download free" at bounding box center [902, 39] width 104 height 26
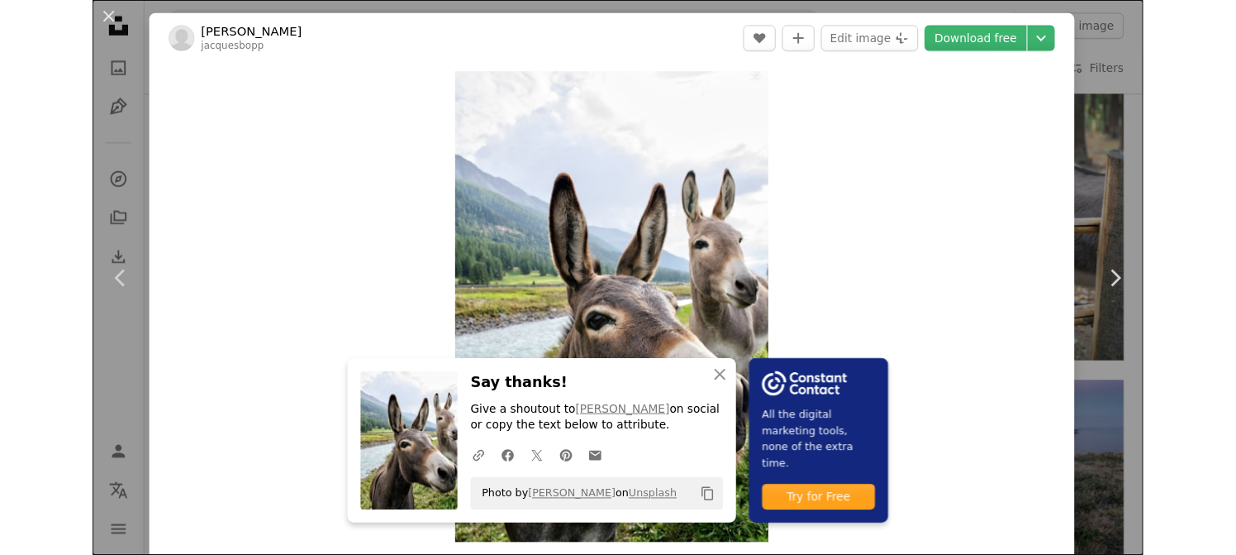
scroll to position [936, 0]
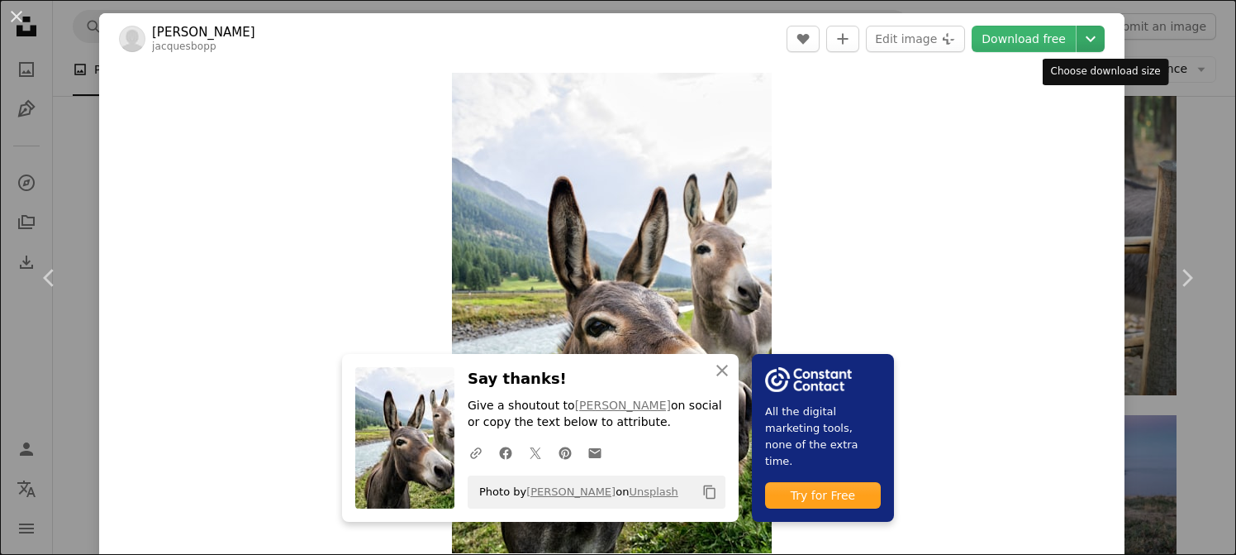
click at [1072, 44] on icon "Chevron down" at bounding box center [1091, 39] width 26 height 20
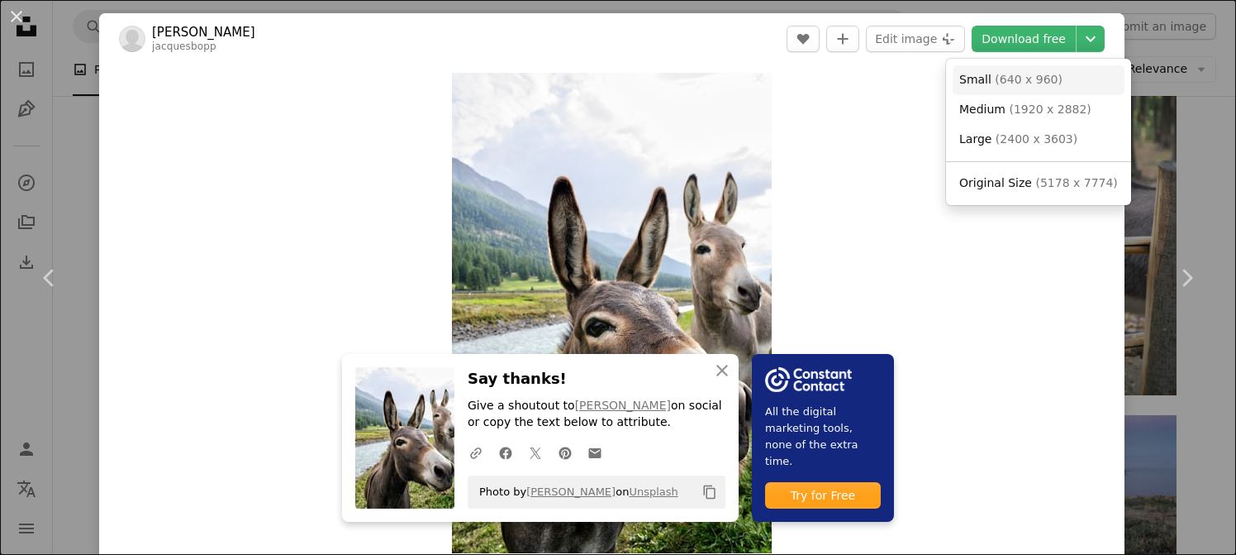
click at [1072, 67] on link "Small ( 640 x 960 )" at bounding box center [1039, 80] width 172 height 30
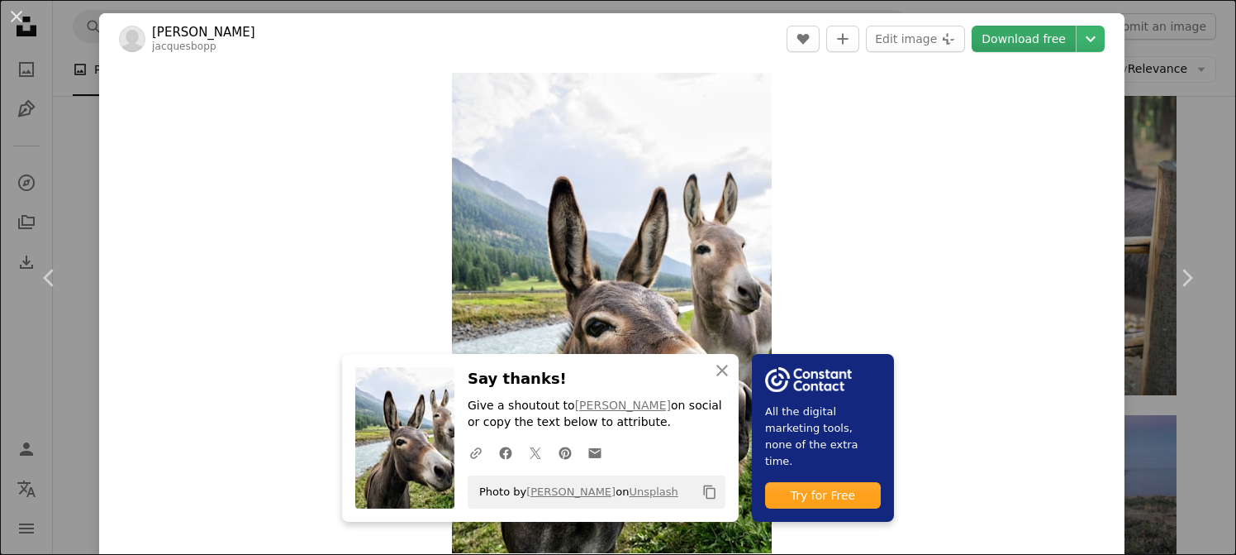
click at [1050, 37] on link "Download free" at bounding box center [1024, 39] width 104 height 26
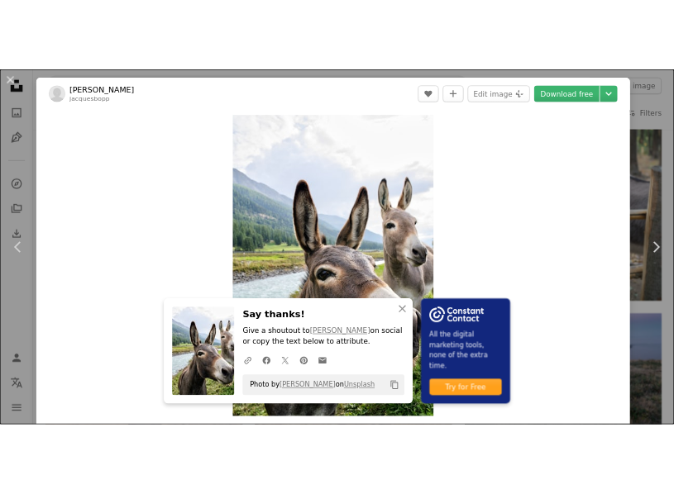
scroll to position [898, 0]
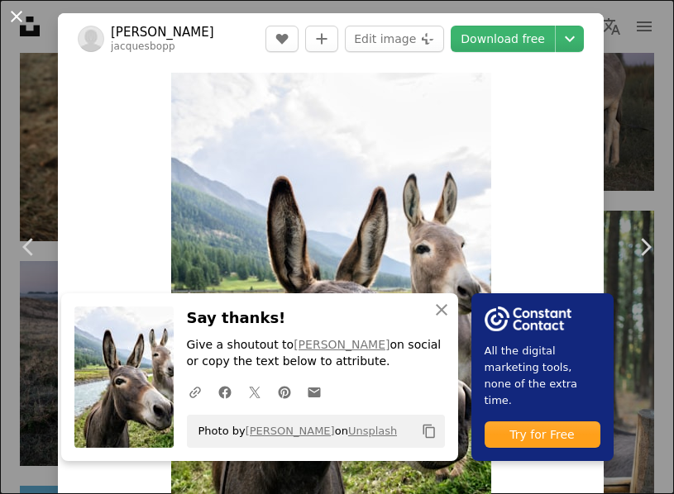
click at [25, 22] on button "An X shape" at bounding box center [17, 17] width 20 height 20
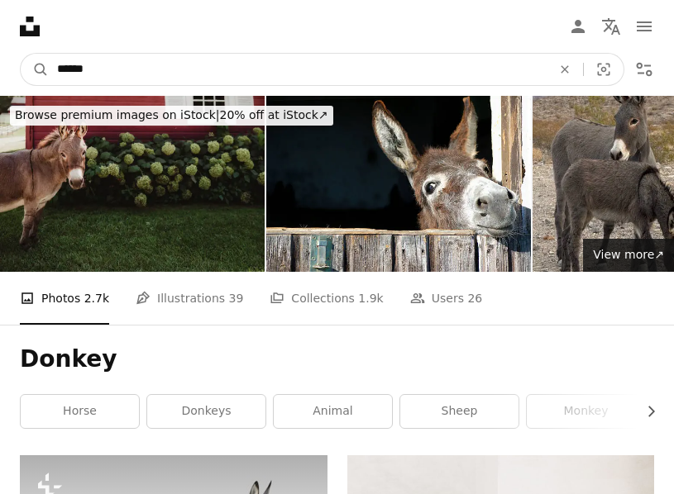
click at [136, 76] on input "******" at bounding box center [298, 69] width 498 height 31
type input "*"
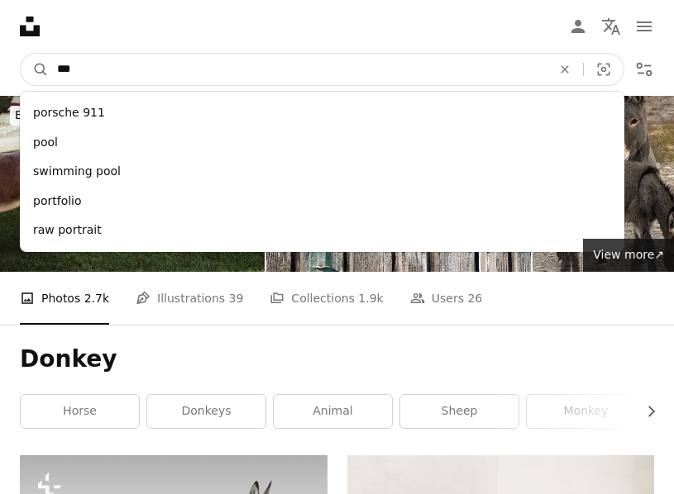
type input "****"
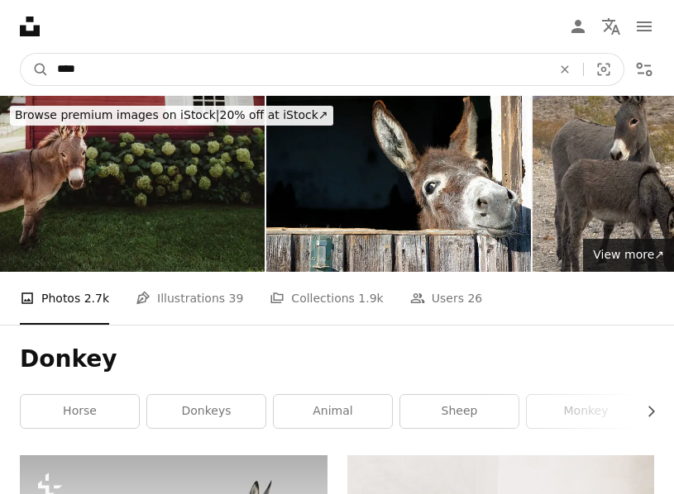
click button "A magnifying glass" at bounding box center [35, 69] width 28 height 31
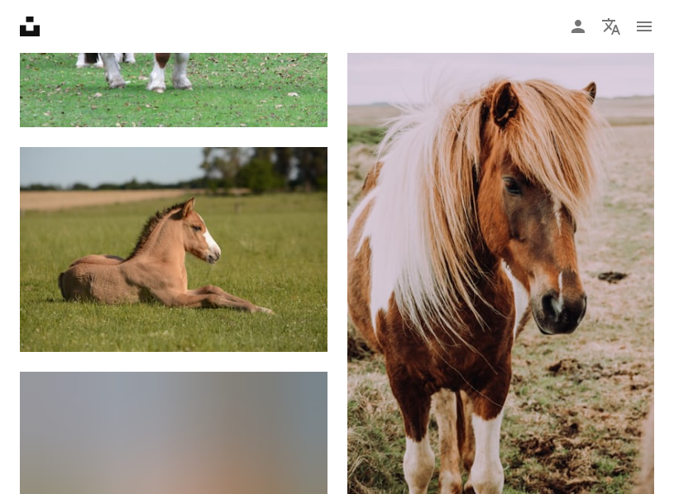
scroll to position [1504, 0]
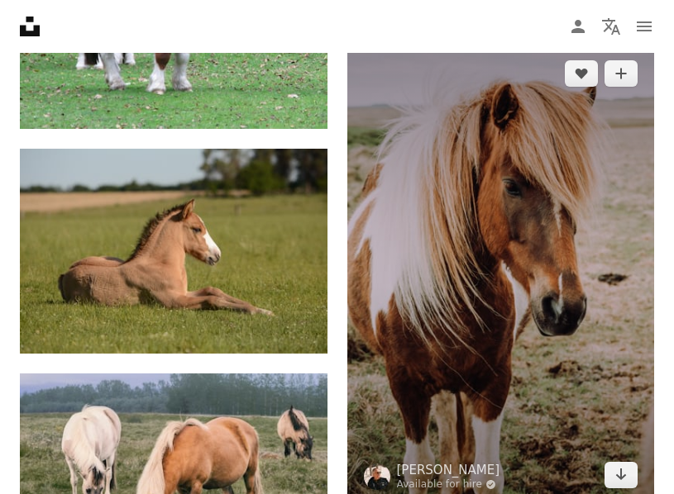
click at [422, 294] on img at bounding box center [500, 274] width 307 height 460
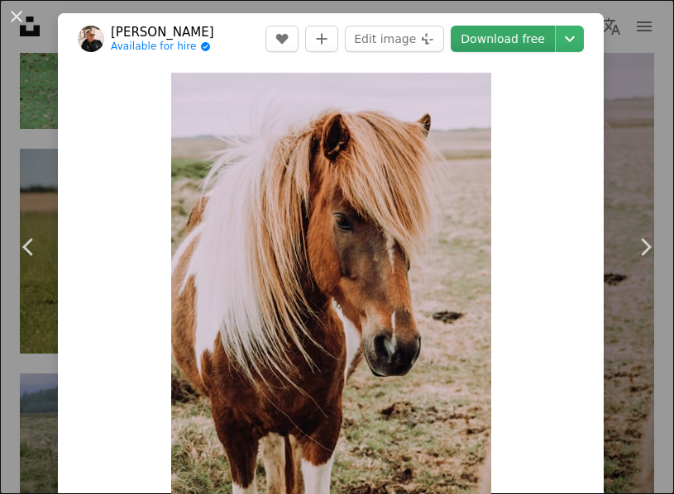
click at [519, 49] on link "Download free" at bounding box center [502, 39] width 104 height 26
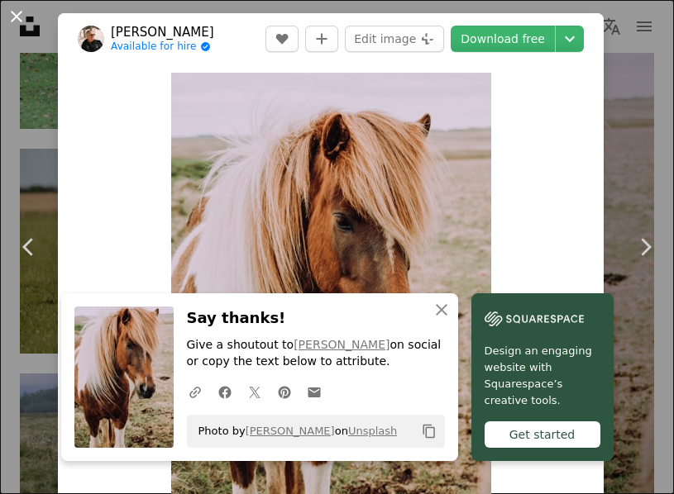
click at [21, 20] on button "An X shape" at bounding box center [17, 17] width 20 height 20
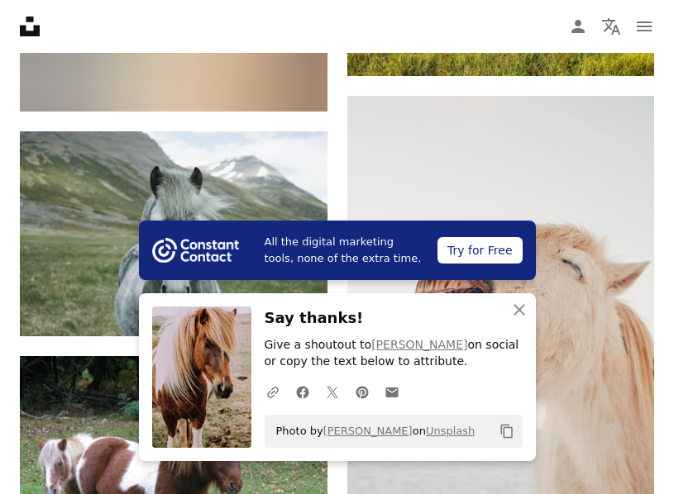
scroll to position [1012, 0]
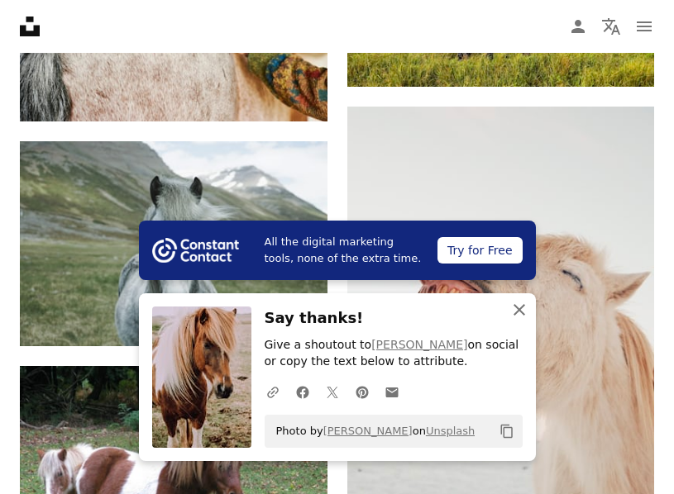
click at [526, 317] on icon "An X shape" at bounding box center [519, 310] width 20 height 20
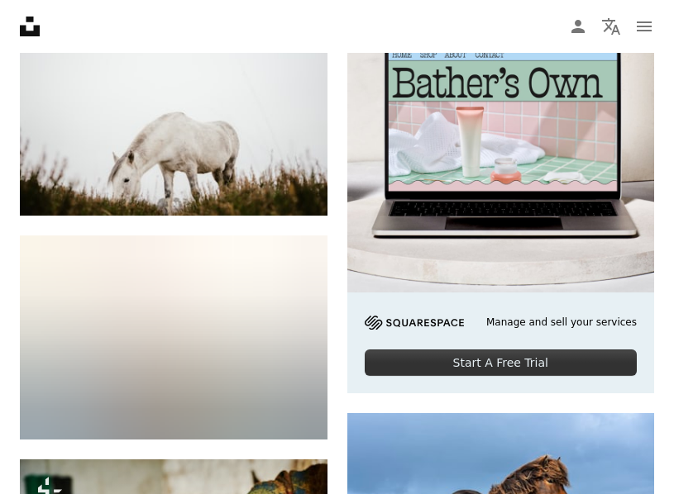
scroll to position [0, 0]
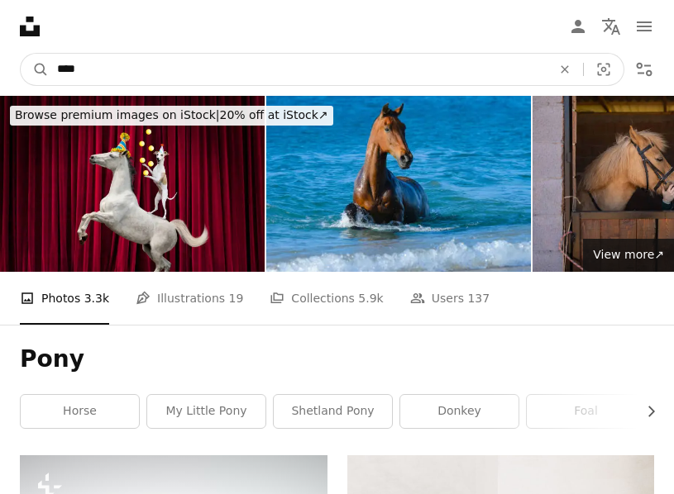
click at [184, 62] on input "****" at bounding box center [298, 69] width 498 height 31
type input "*"
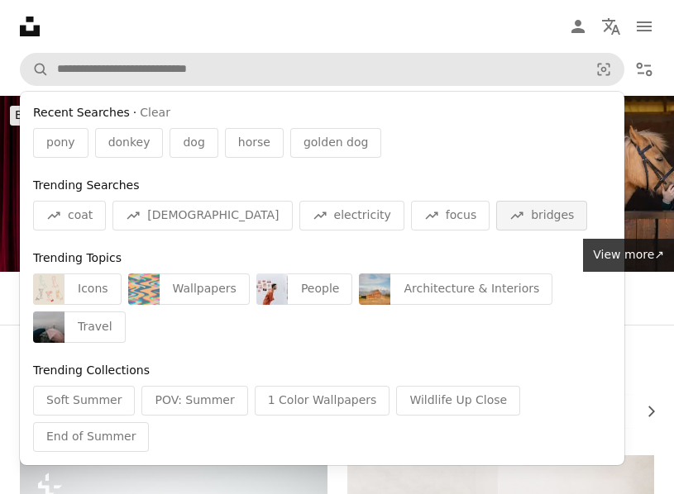
click at [531, 221] on span "bridges" at bounding box center [552, 215] width 43 height 17
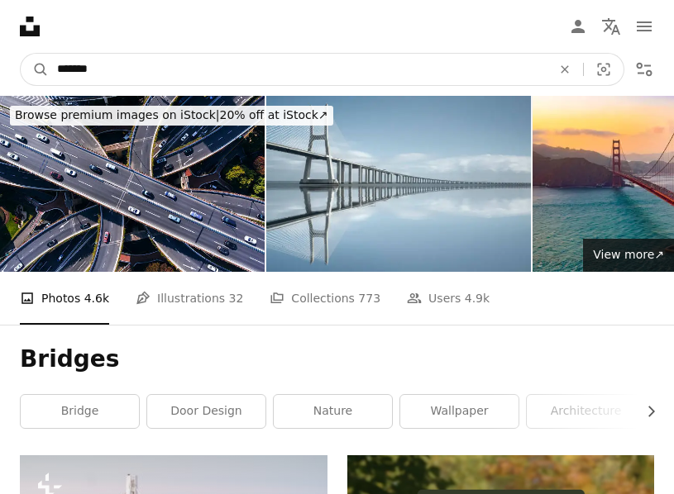
click at [215, 64] on input "*******" at bounding box center [298, 69] width 498 height 31
type input "*"
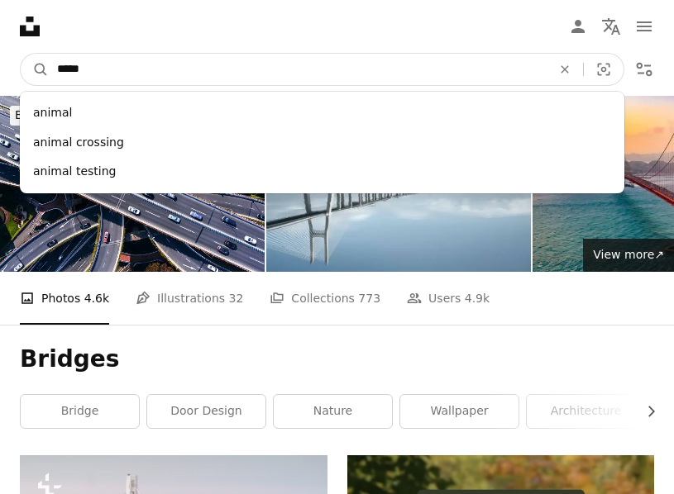
type input "******"
click button "A magnifying glass" at bounding box center [35, 69] width 28 height 31
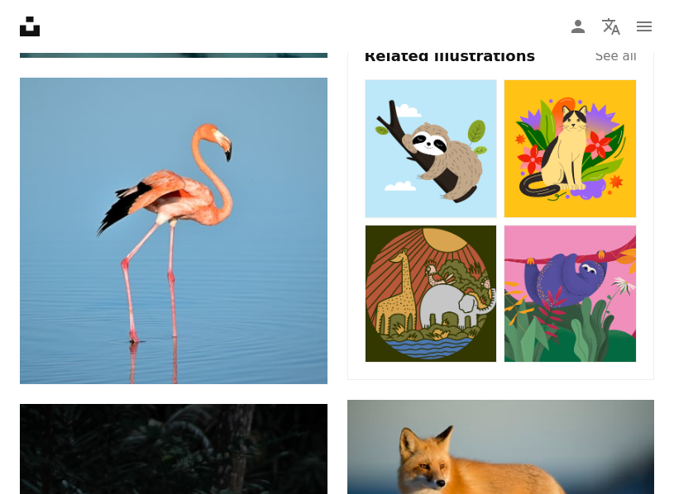
scroll to position [855, 0]
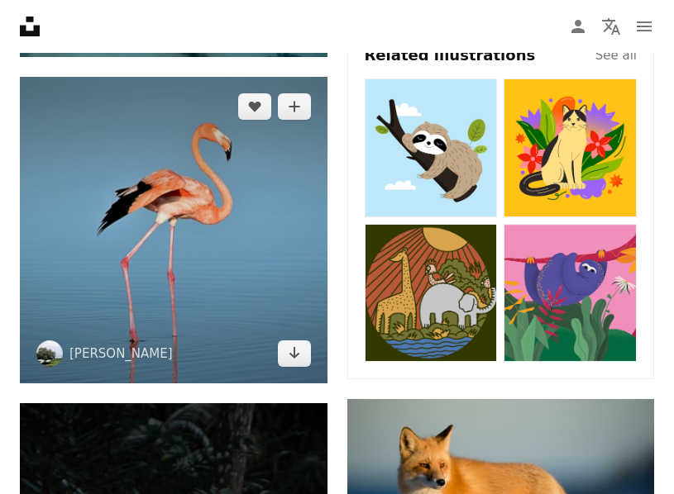
click at [293, 185] on img at bounding box center [173, 230] width 307 height 307
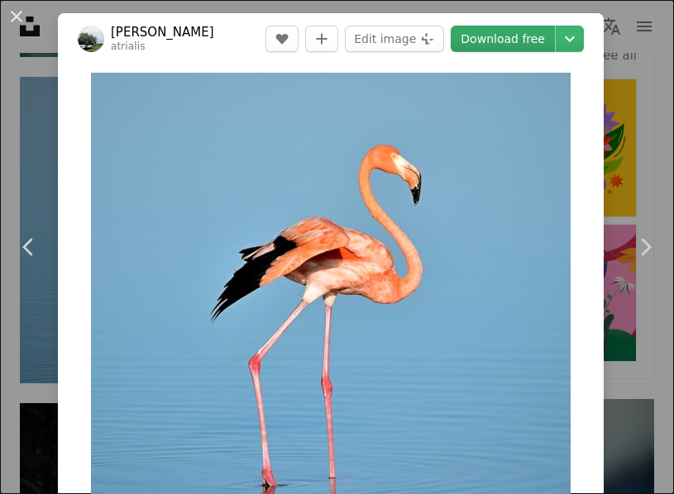
click at [526, 45] on link "Download free" at bounding box center [502, 39] width 104 height 26
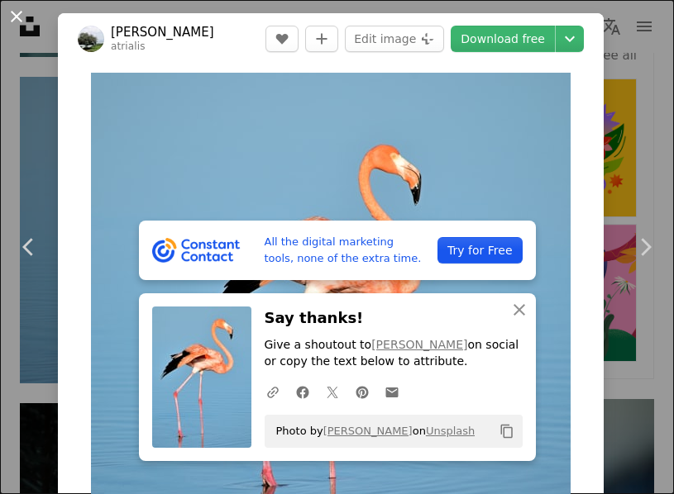
click at [26, 19] on button "An X shape" at bounding box center [17, 17] width 20 height 20
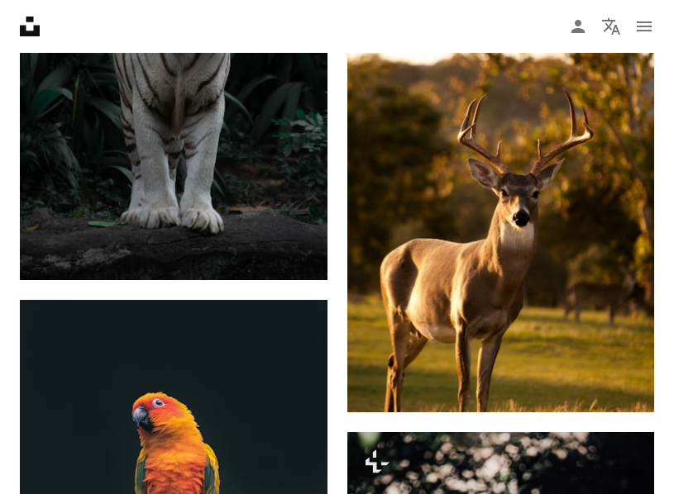
scroll to position [1524, 0]
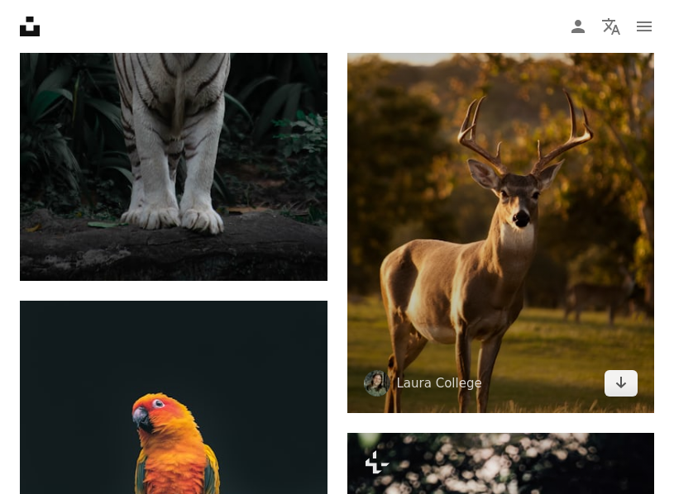
click at [440, 212] on img at bounding box center [500, 184] width 307 height 458
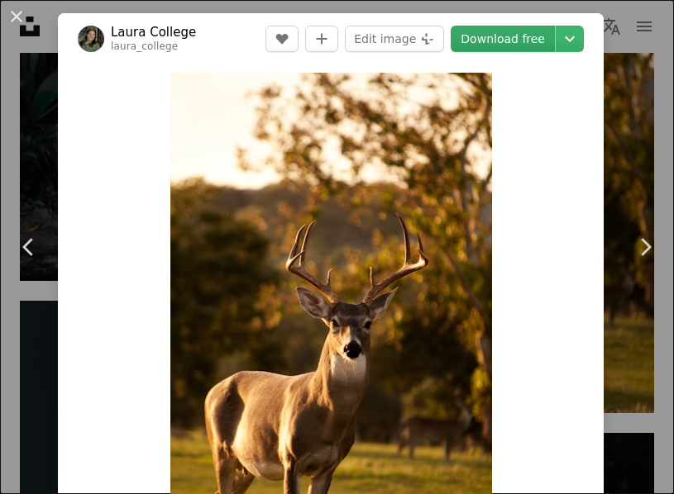
click at [515, 50] on link "Download free" at bounding box center [502, 39] width 104 height 26
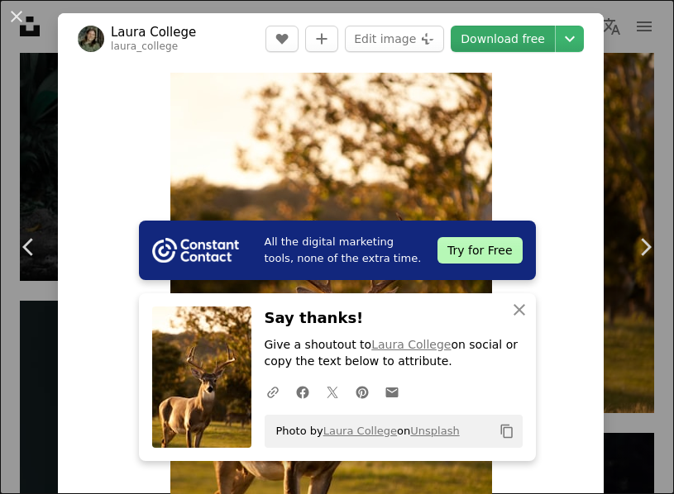
click at [526, 39] on link "Download free" at bounding box center [502, 39] width 104 height 26
click at [21, 24] on button "An X shape" at bounding box center [17, 17] width 20 height 20
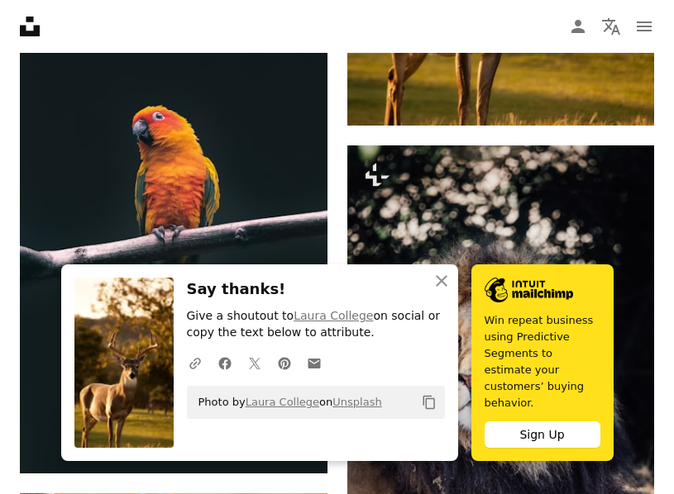
scroll to position [1815, 0]
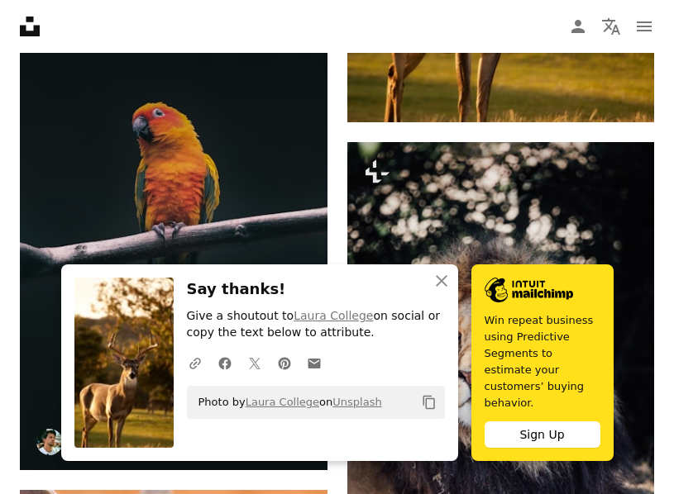
click at [76, 111] on img at bounding box center [173, 240] width 307 height 460
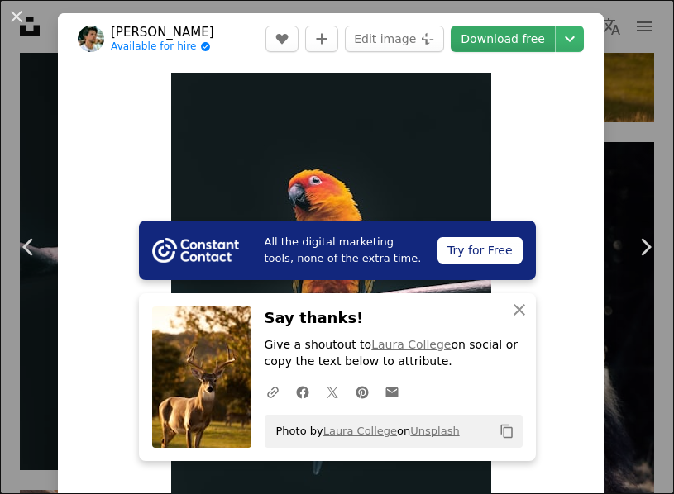
click at [512, 38] on link "Download free" at bounding box center [502, 39] width 104 height 26
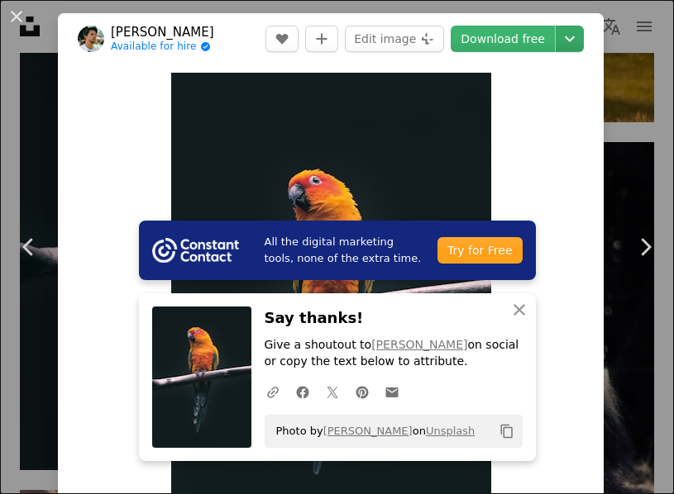
click at [574, 39] on icon "Choose download size" at bounding box center [569, 39] width 10 height 6
click at [17, 21] on button "An X shape" at bounding box center [17, 17] width 20 height 20
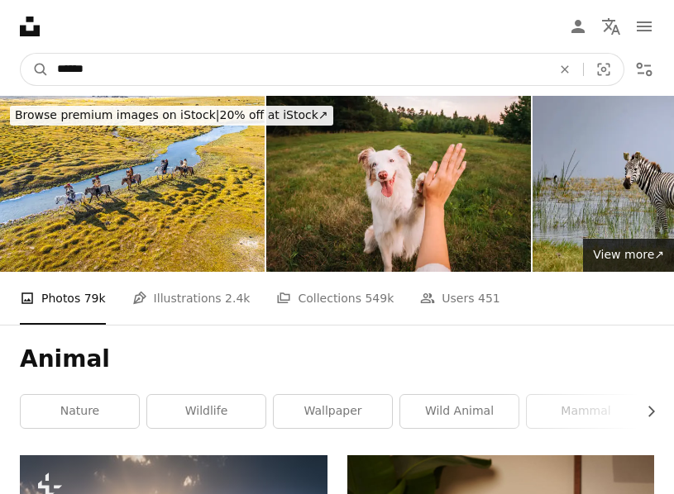
click at [161, 74] on input "******" at bounding box center [298, 69] width 498 height 31
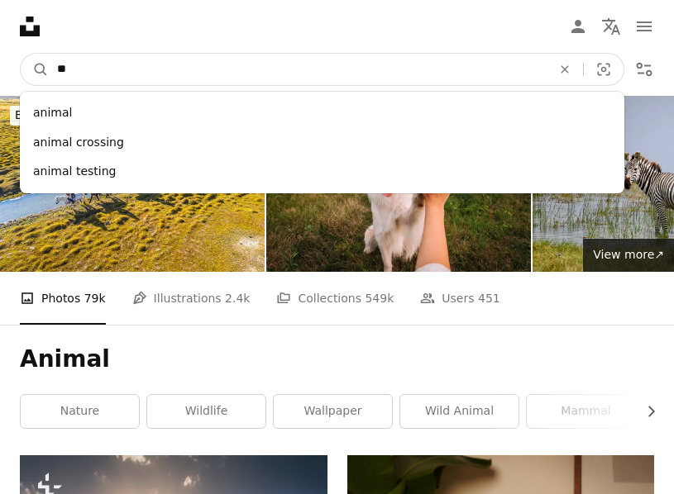
type input "*"
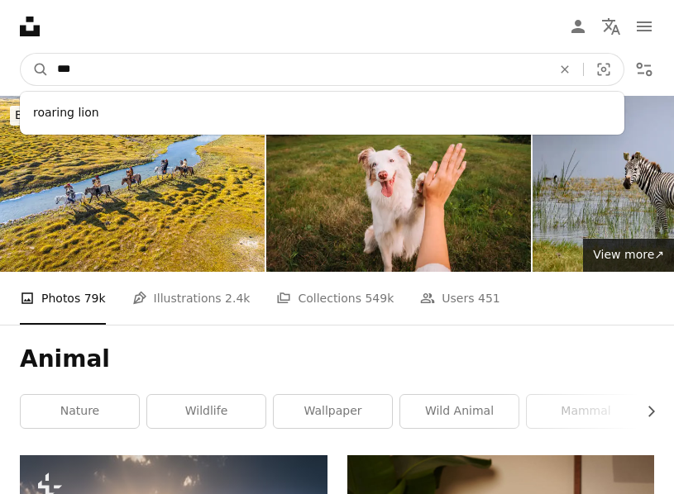
type input "****"
click button "A magnifying glass" at bounding box center [35, 69] width 28 height 31
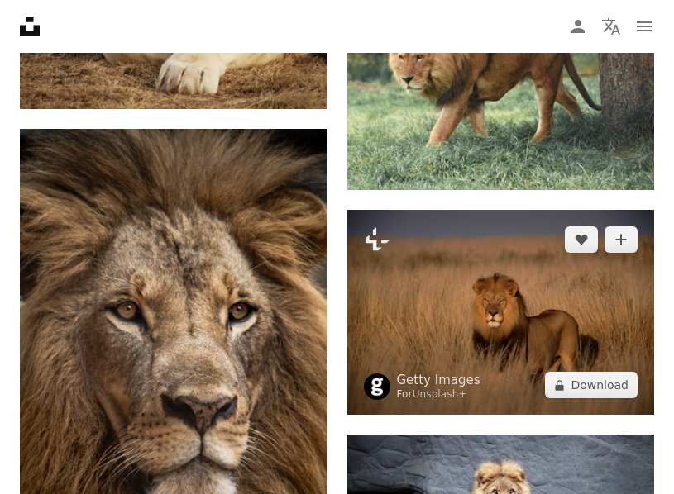
scroll to position [1287, 0]
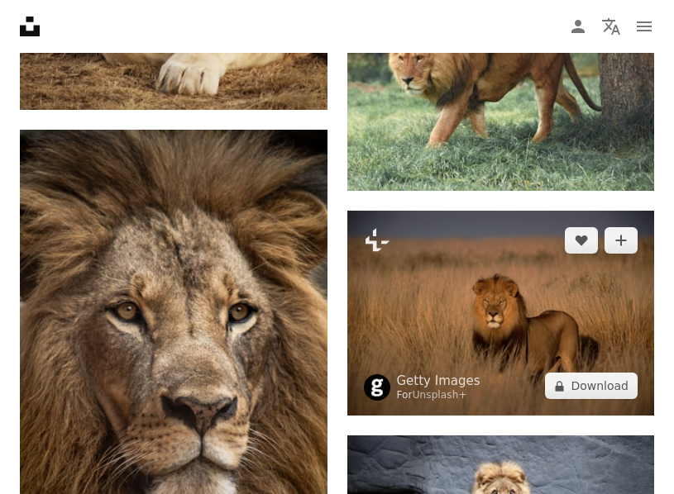
click at [455, 291] on img at bounding box center [500, 313] width 307 height 205
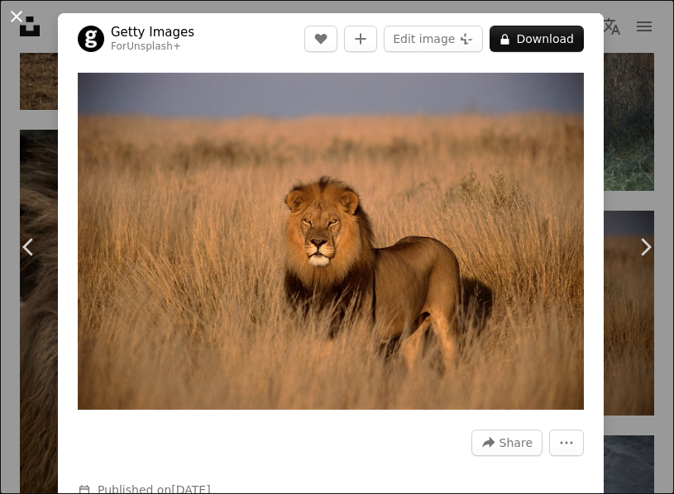
click at [11, 17] on button "An X shape" at bounding box center [17, 17] width 20 height 20
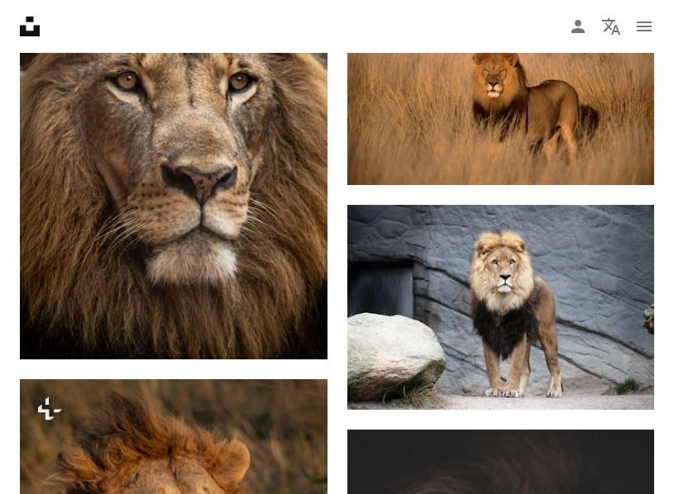
scroll to position [1536, 0]
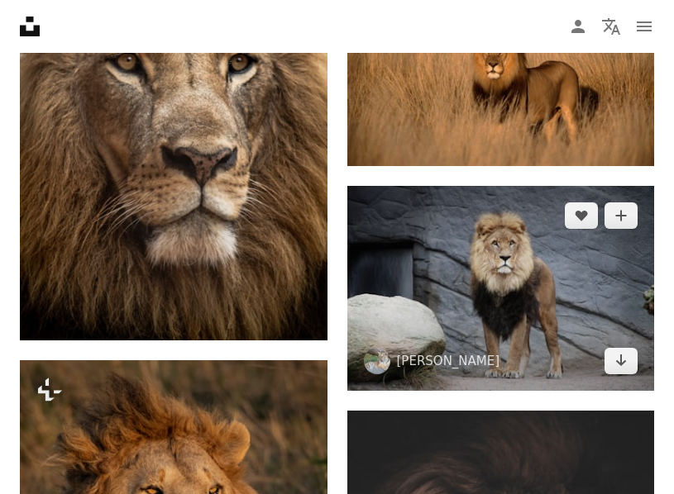
click at [417, 327] on img at bounding box center [500, 288] width 307 height 205
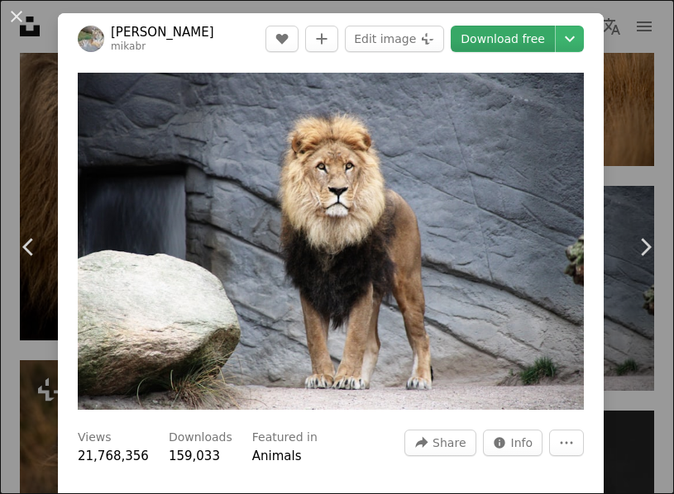
click at [522, 39] on link "Download free" at bounding box center [502, 39] width 104 height 26
